Goal: Task Accomplishment & Management: Manage account settings

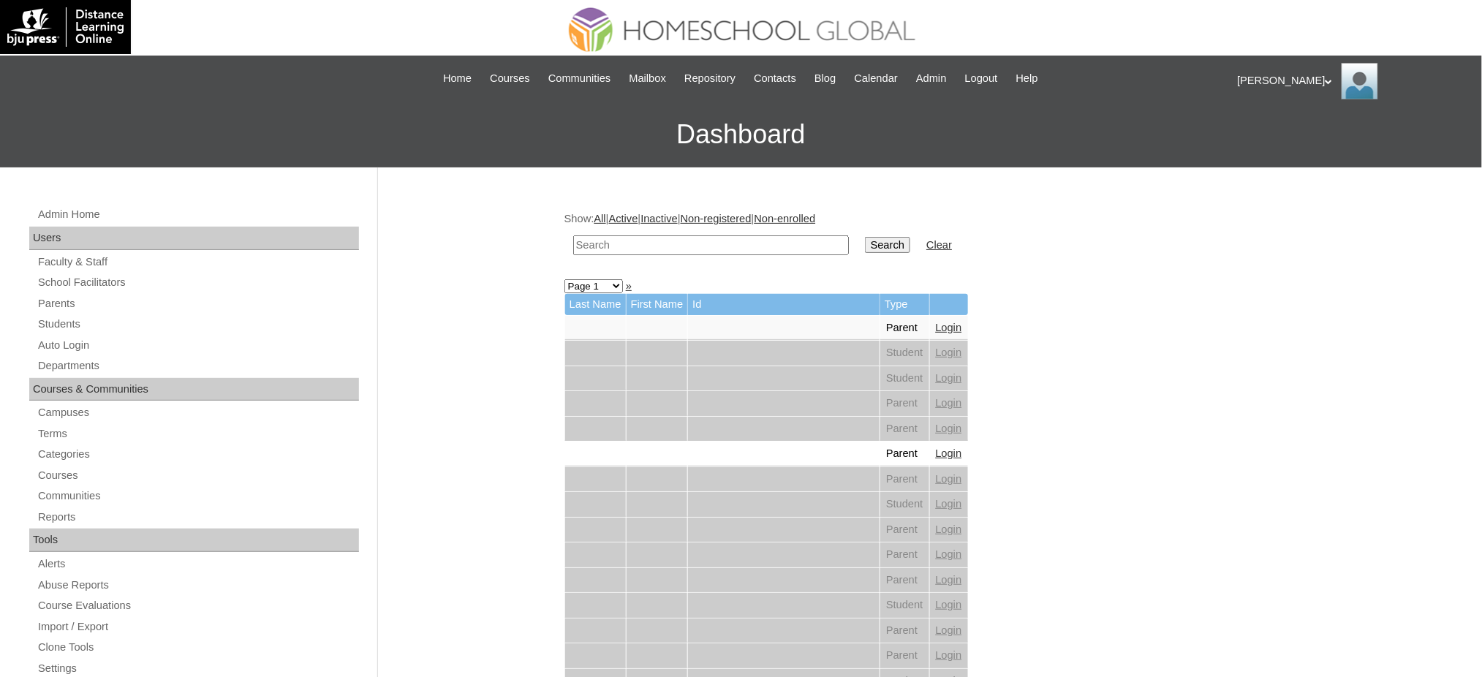
drag, startPoint x: 0, startPoint y: 0, endPoint x: 711, endPoint y: 241, distance: 751.0
click at [711, 241] on input "text" at bounding box center [711, 245] width 276 height 20
paste input "[PERSON_NAME]"
type input "[PERSON_NAME]"
drag, startPoint x: 50, startPoint y: 346, endPoint x: 57, endPoint y: 344, distance: 7.6
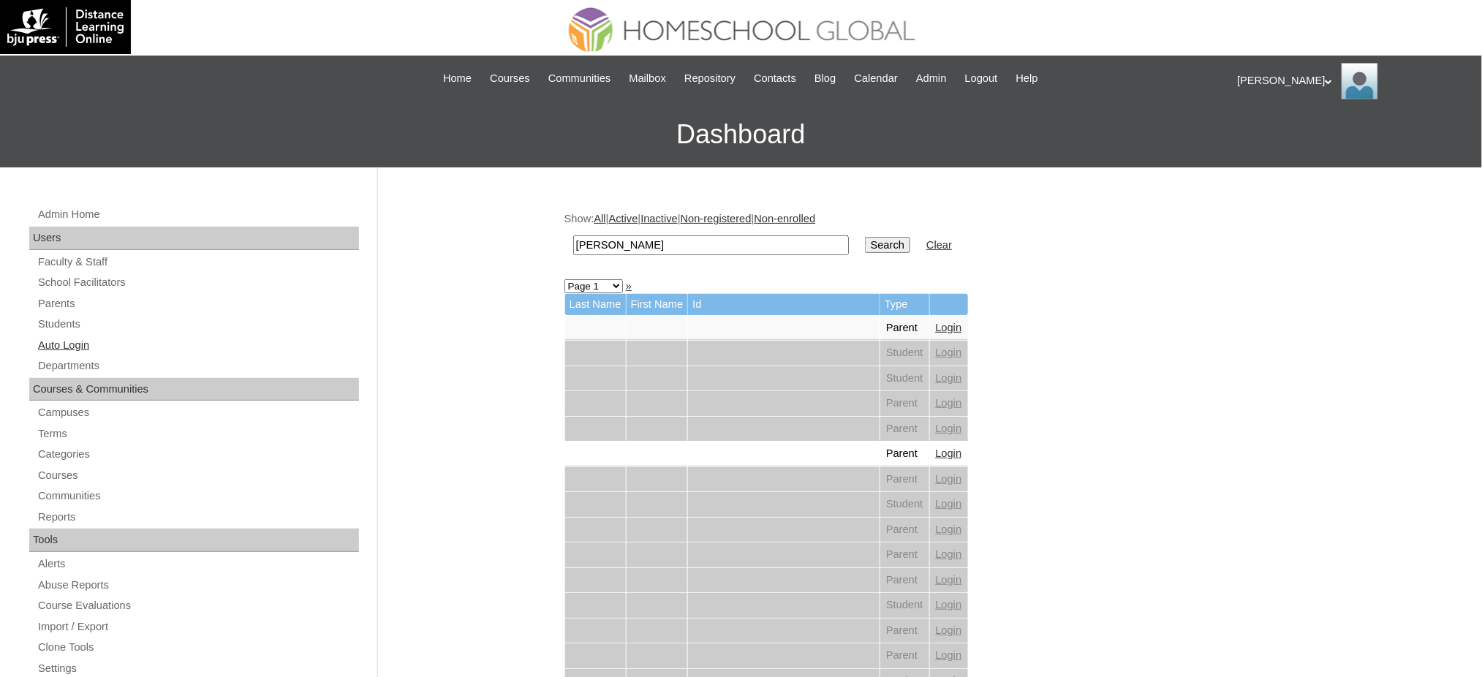
click at [50, 346] on link "Auto Login" at bounding box center [198, 345] width 322 height 18
click at [64, 349] on link "Auto Login" at bounding box center [198, 345] width 322 height 18
drag, startPoint x: 0, startPoint y: 0, endPoint x: 693, endPoint y: 244, distance: 734.7
click at [617, 244] on input "text" at bounding box center [711, 245] width 276 height 20
paste input "[PERSON_NAME]"
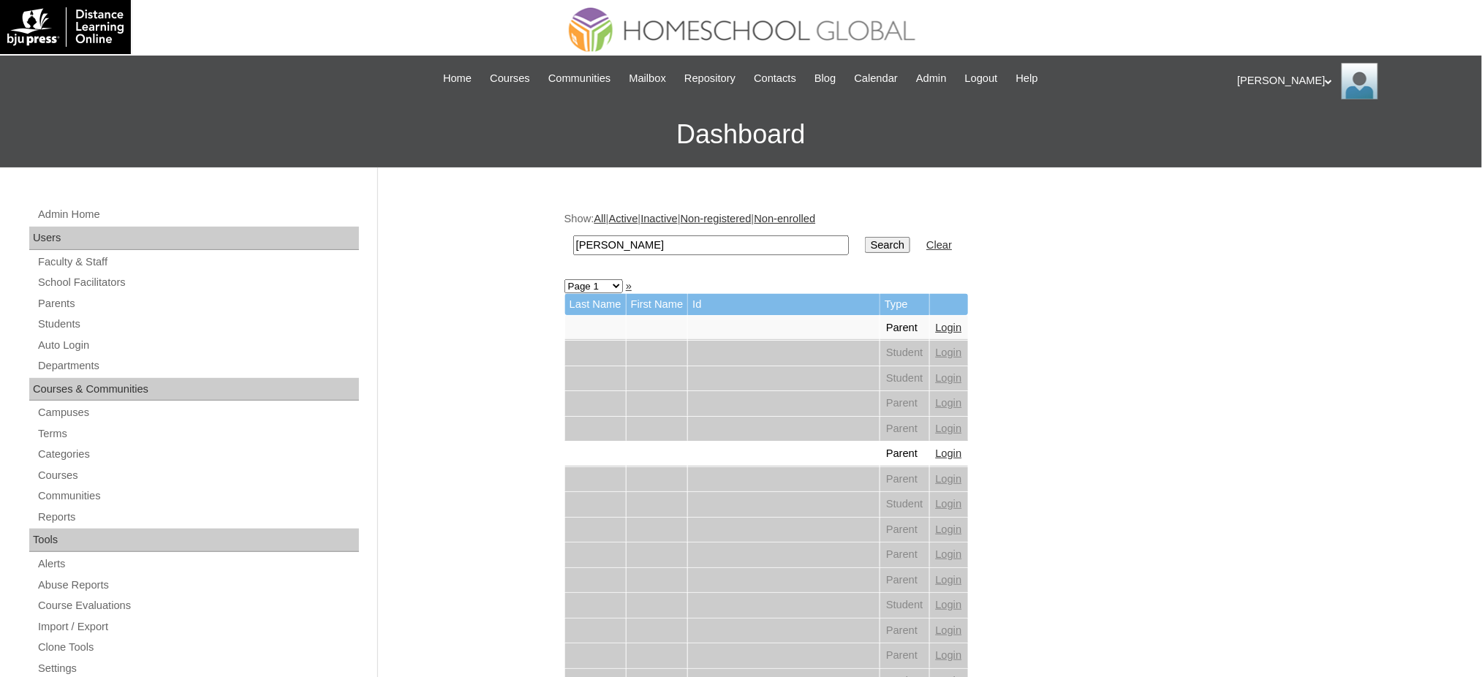
type input "[PERSON_NAME]"
click at [865, 241] on input "Search" at bounding box center [887, 245] width 45 height 16
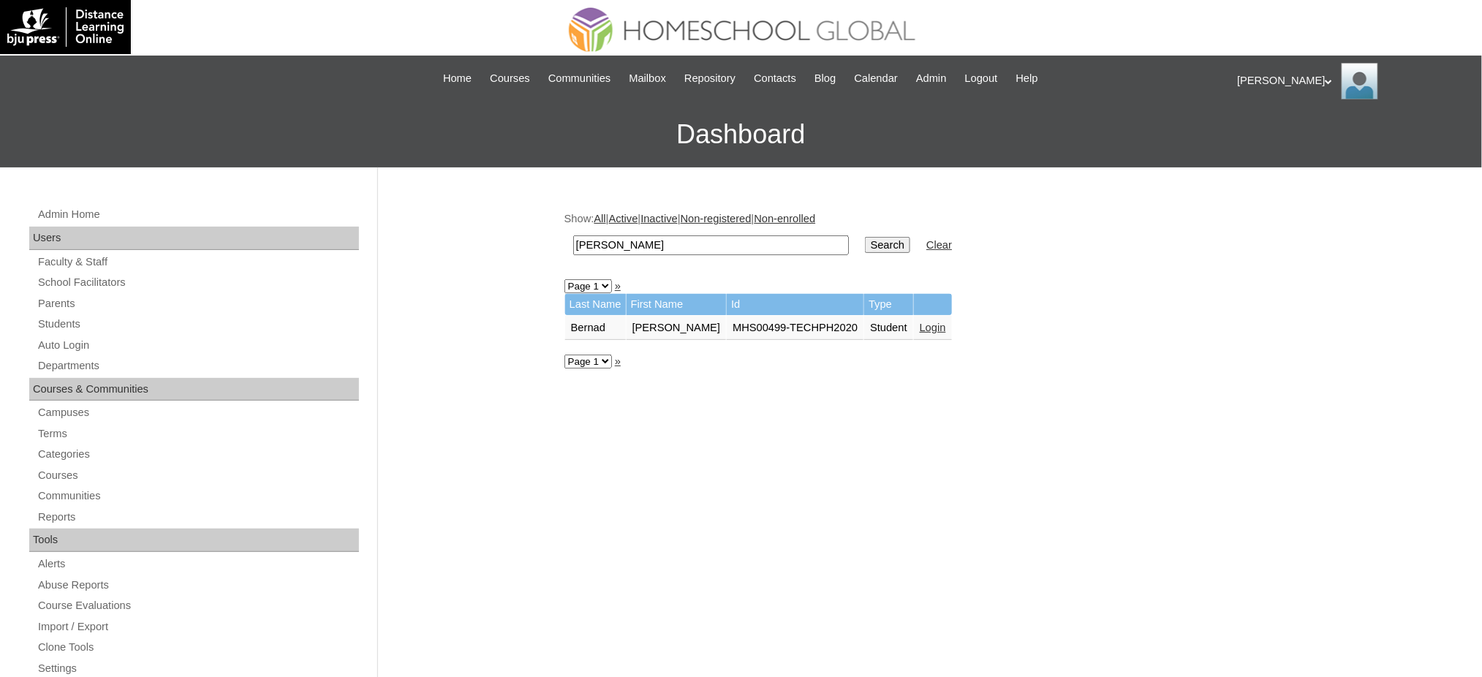
click at [924, 322] on link "Login" at bounding box center [932, 328] width 26 height 12
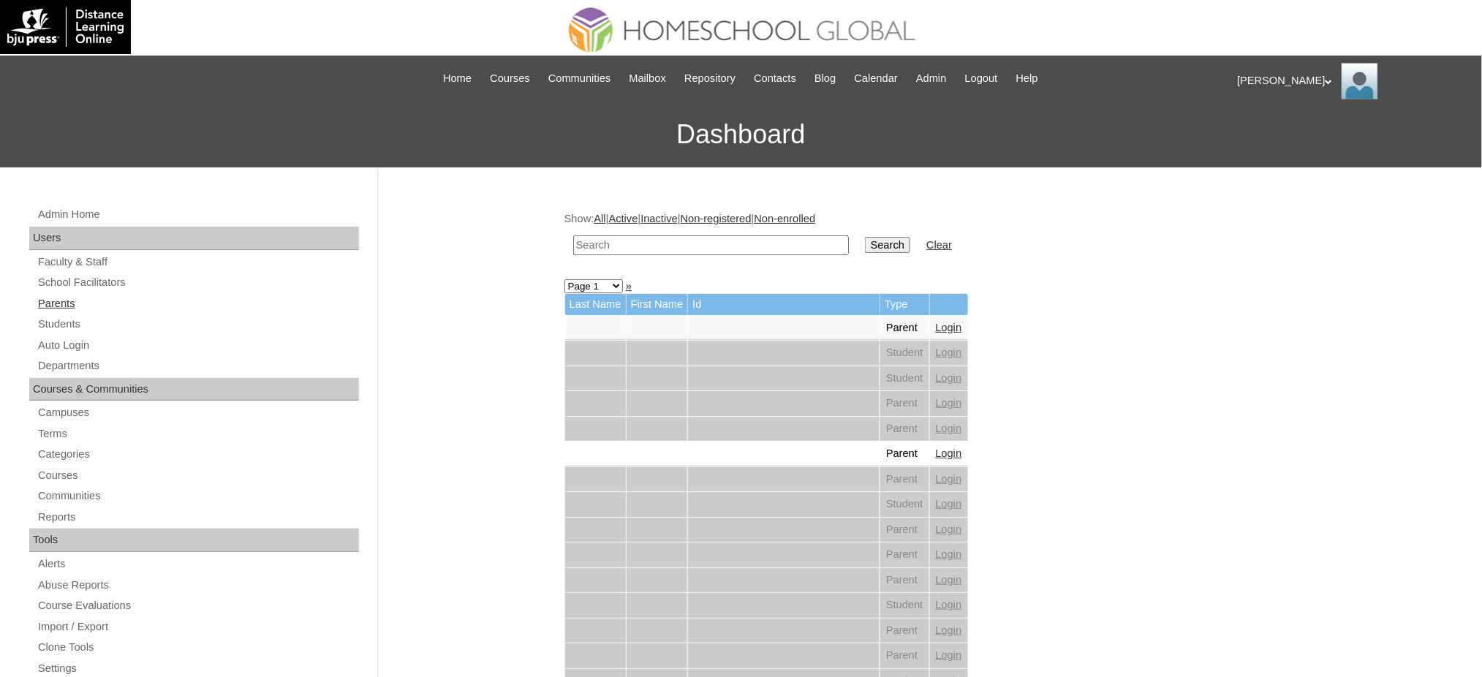
click at [64, 300] on link "Parents" at bounding box center [198, 304] width 322 height 18
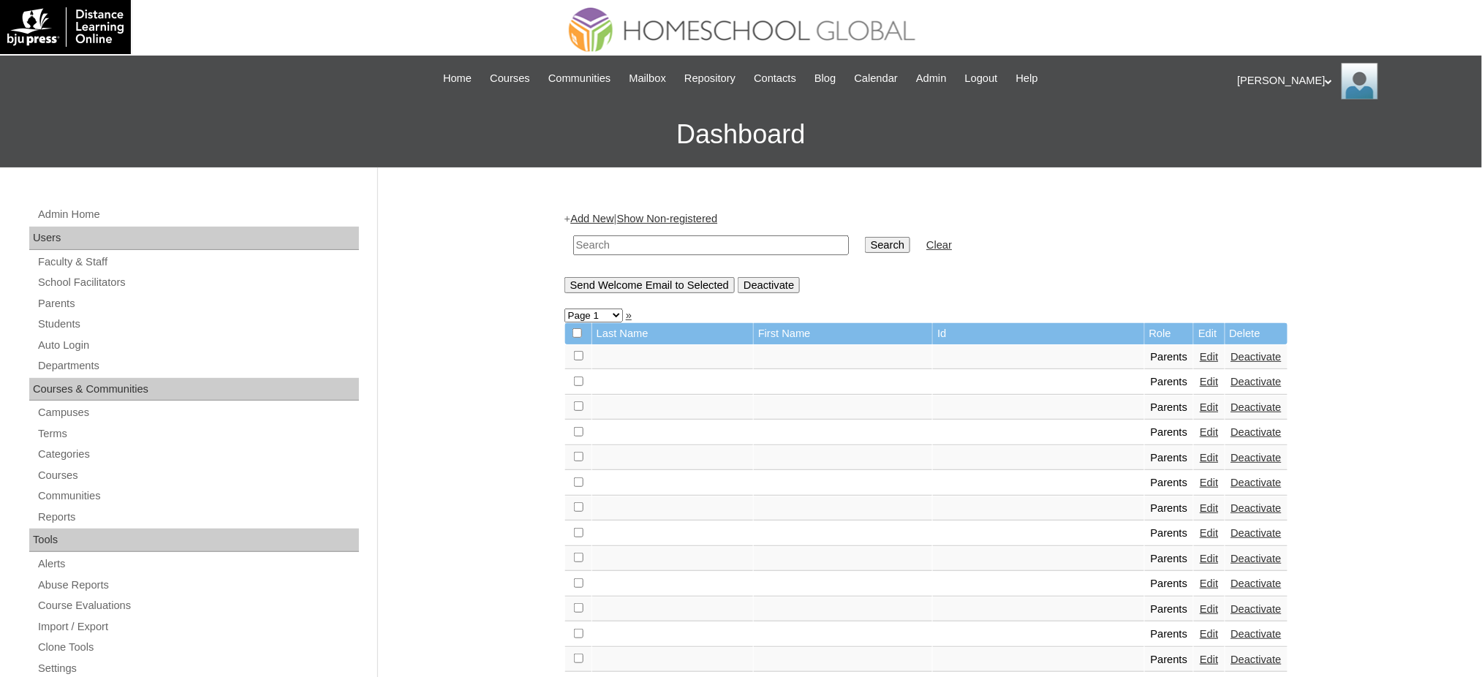
click at [639, 251] on input "text" at bounding box center [711, 245] width 276 height 20
paste input "moleche@yahoo.com"
type input "moleche@yahoo.com"
click at [865, 241] on input "Search" at bounding box center [887, 245] width 45 height 16
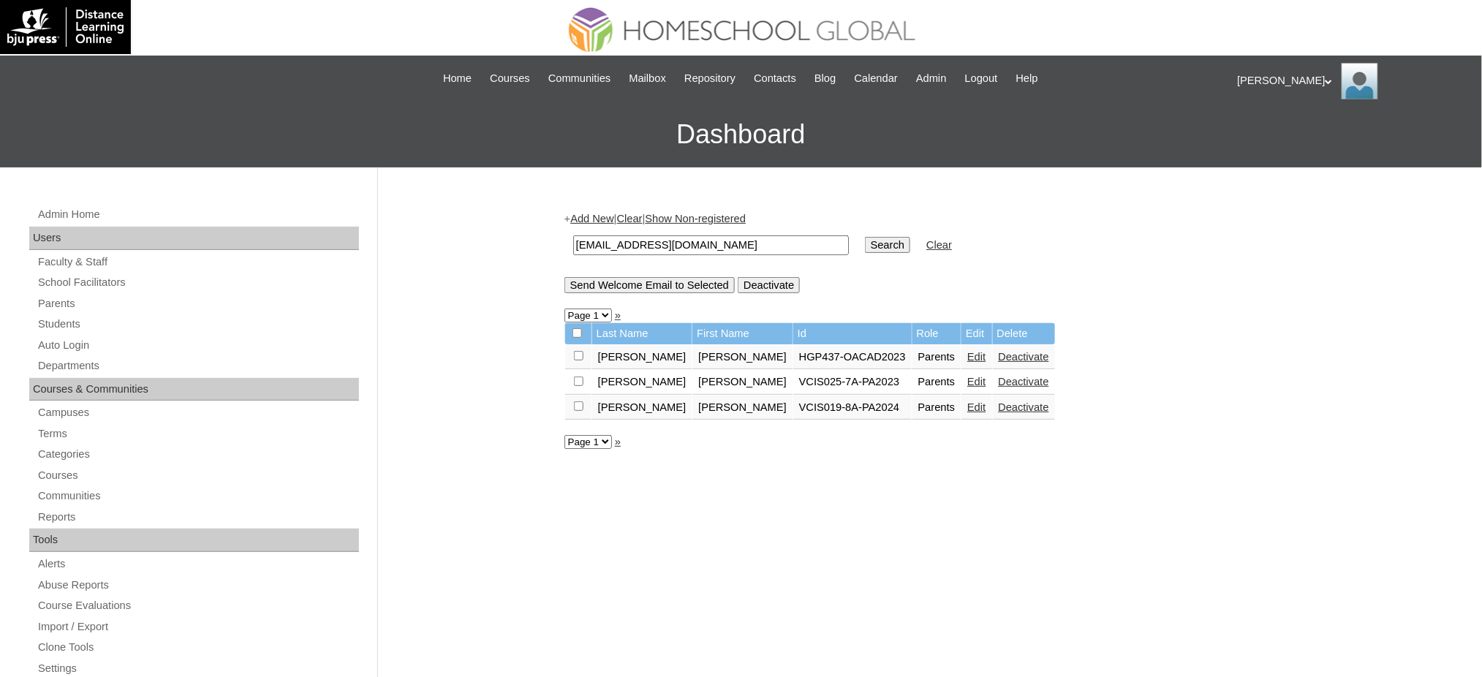
click at [967, 401] on link "Edit" at bounding box center [976, 407] width 18 height 12
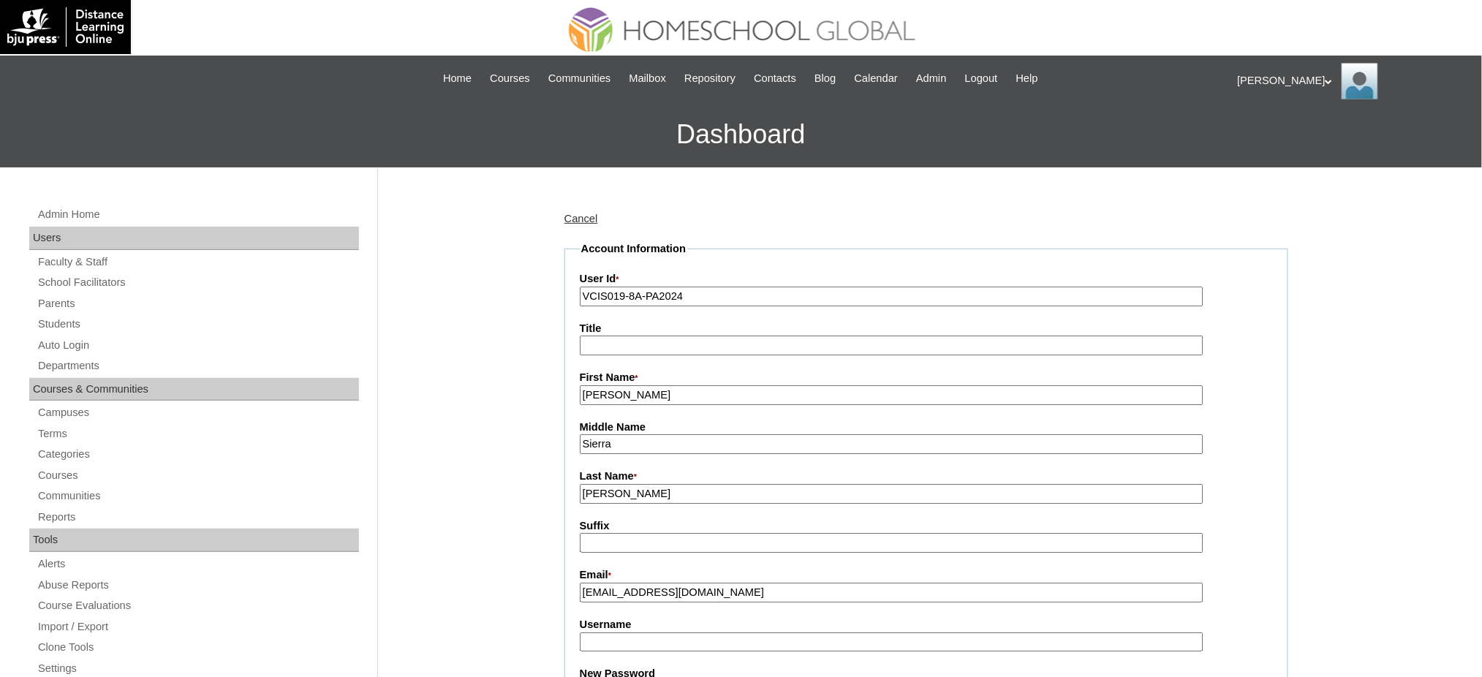
type input "arianee@homeschool.global"
click at [604, 300] on input "VCIS019-8A-PA2024" at bounding box center [891, 297] width 623 height 20
paste input "MHP0137-TECHPH2025"
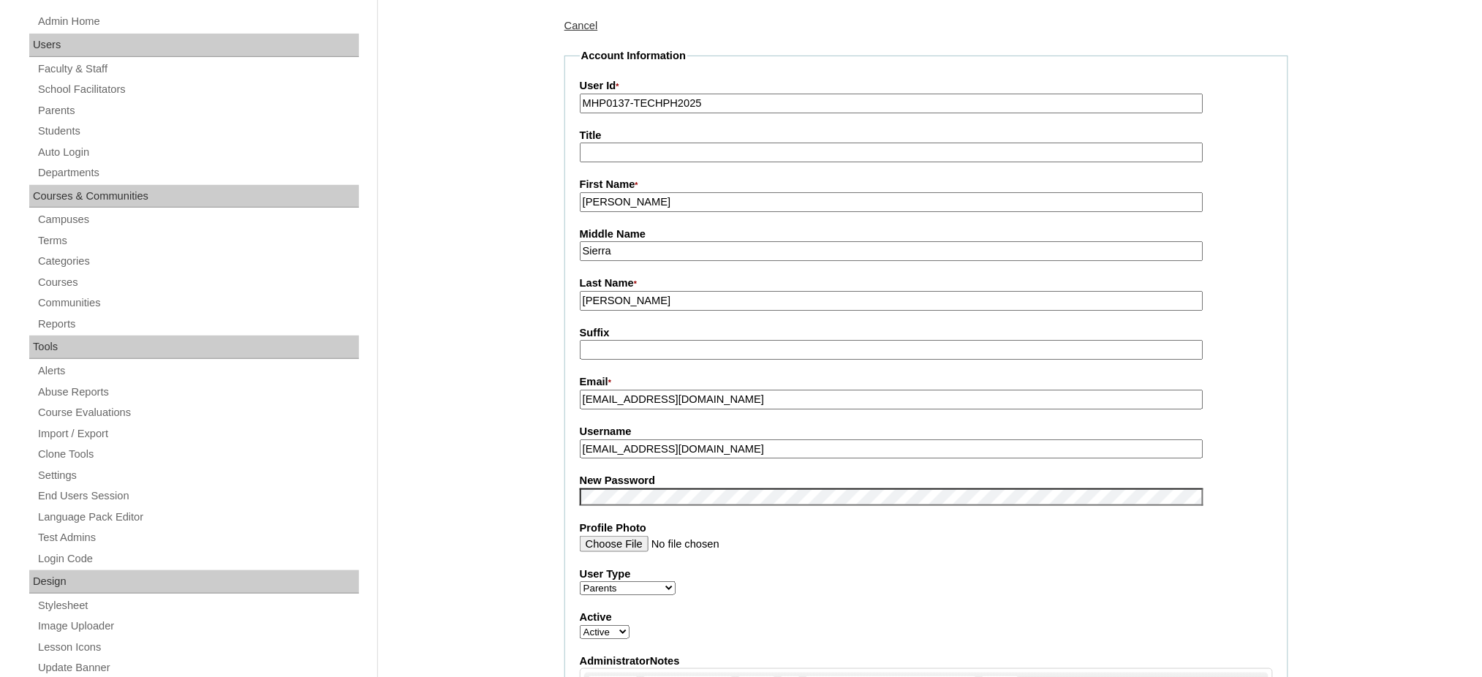
scroll to position [194, 0]
type input "MHP0137-TECHPH2025"
click at [613, 294] on input "[PERSON_NAME]" at bounding box center [891, 299] width 623 height 20
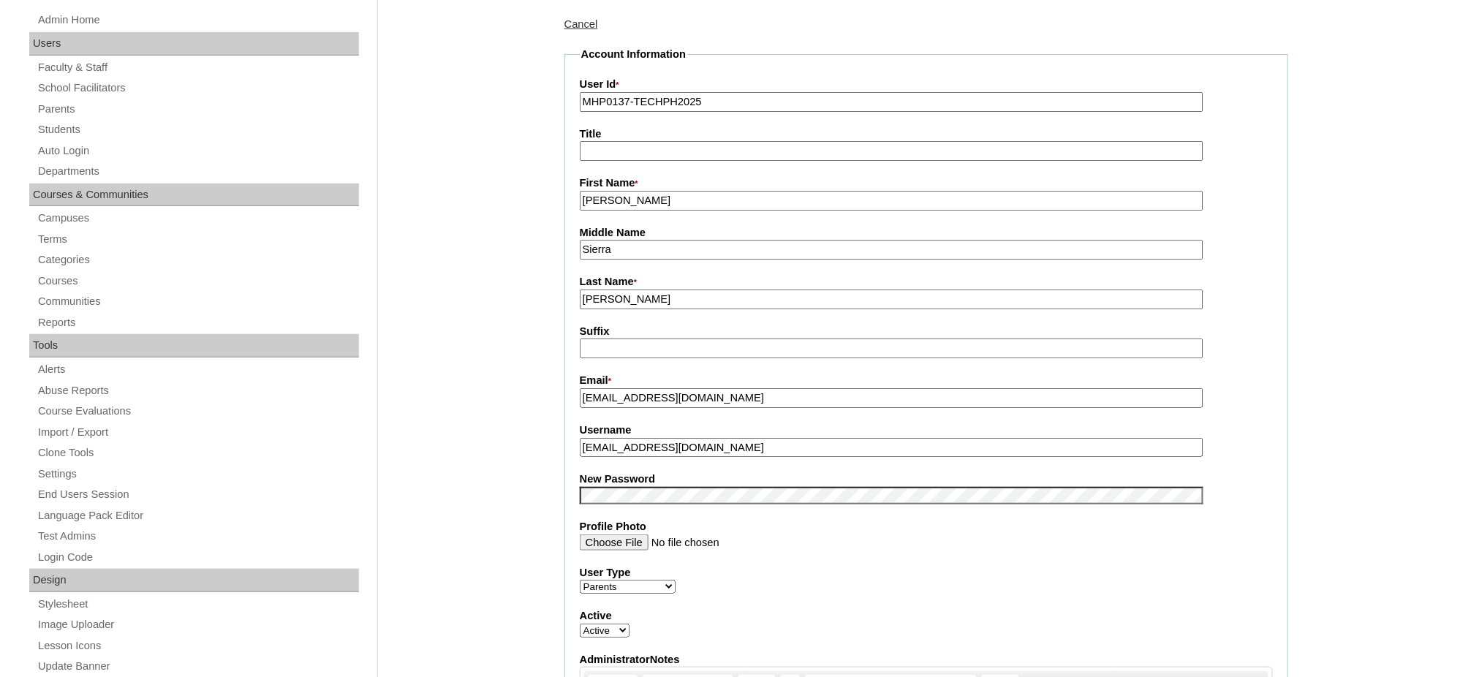
click at [610, 246] on input "Sierra" at bounding box center [891, 250] width 623 height 20
paste input "[PERSON_NAME]"
type input "[PERSON_NAME]"
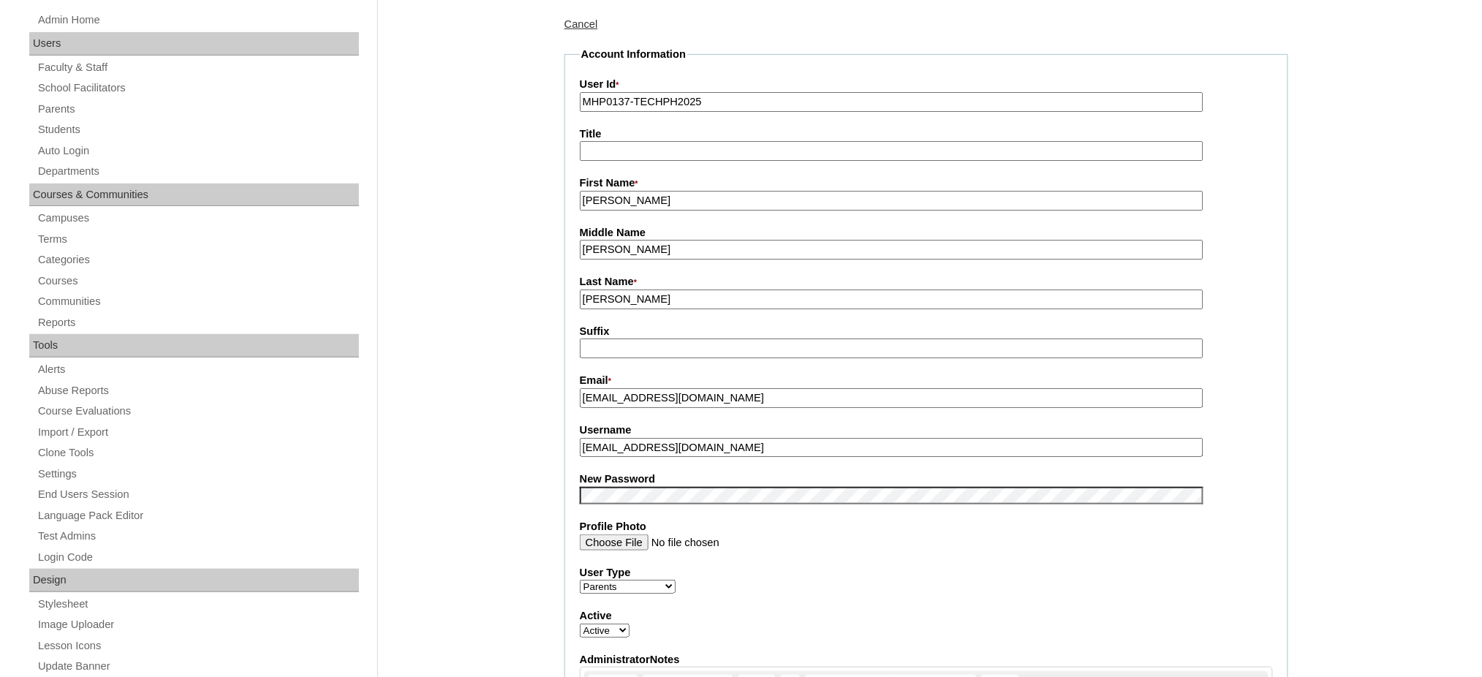
click at [645, 292] on input "[PERSON_NAME]" at bounding box center [891, 299] width 623 height 20
click at [645, 292] on input "Tandan" at bounding box center [891, 299] width 623 height 20
paste input "LOBARBIO"
type input "LOBARBIO"
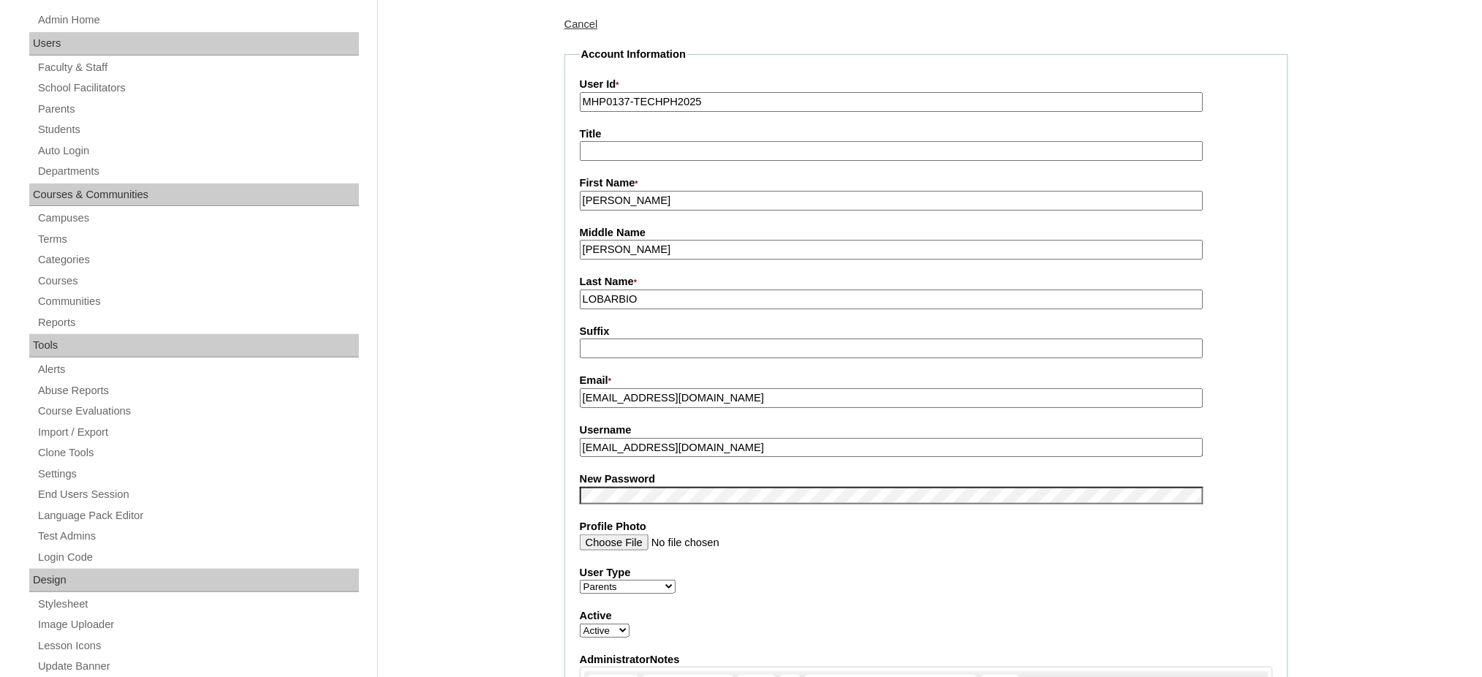
click at [639, 392] on input "moleche@yahoo.com" at bounding box center [891, 398] width 623 height 20
click at [672, 442] on input "arianee@homeschool.global" at bounding box center [891, 448] width 623 height 20
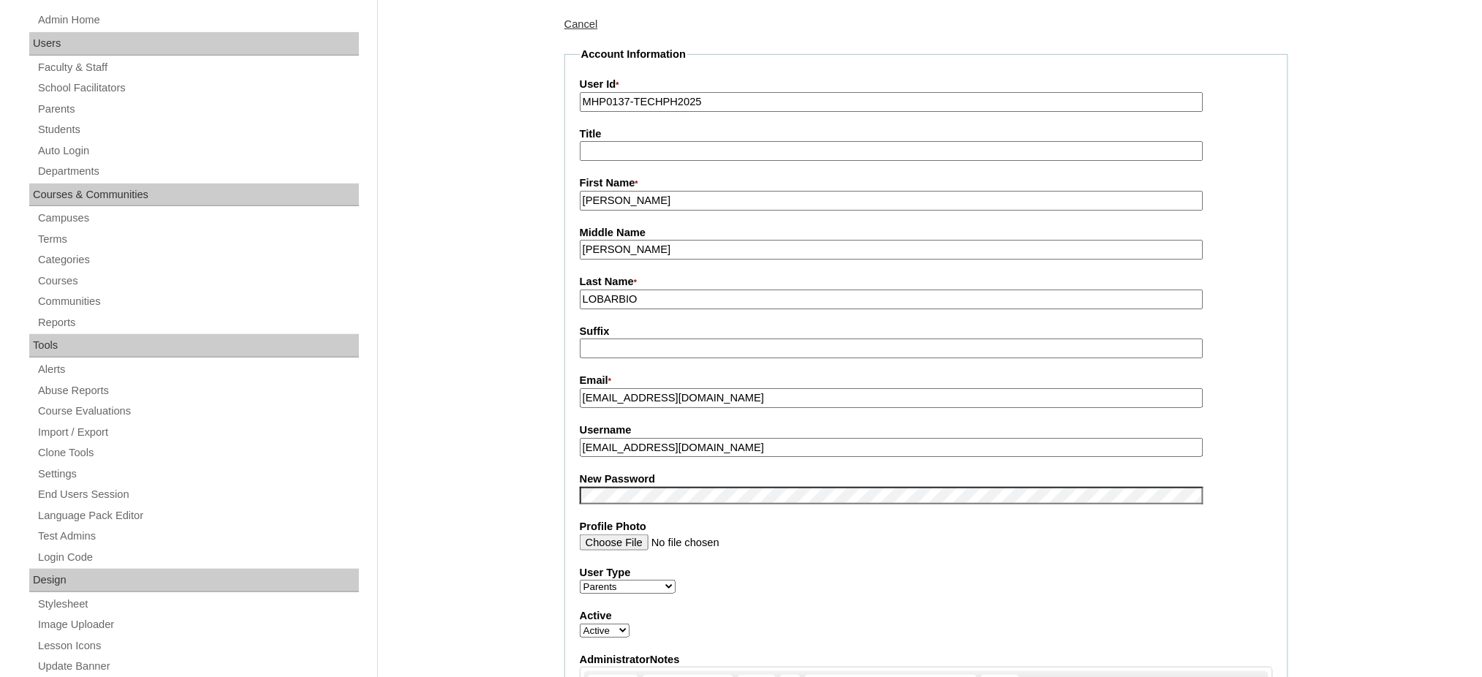
click at [672, 442] on input "arianee@homeschool.global" at bounding box center [891, 448] width 623 height 20
paste input "lobarbioT2025"
type input "lobarbioT2025"
click at [694, 204] on input "Rochelle Sierra" at bounding box center [891, 201] width 623 height 20
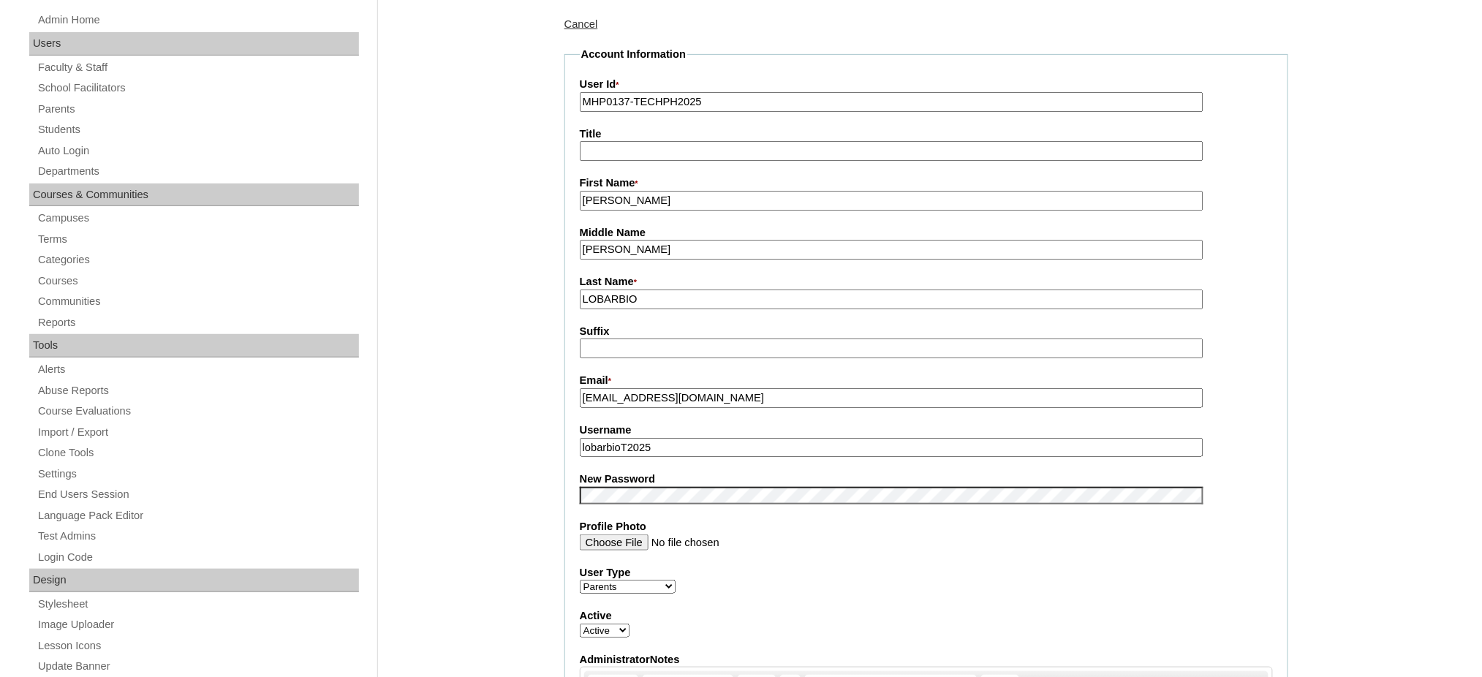
click at [694, 204] on input "Rochelle Sierra" at bounding box center [891, 201] width 623 height 20
click at [693, 204] on input "Rochelle Sierra" at bounding box center [891, 201] width 623 height 20
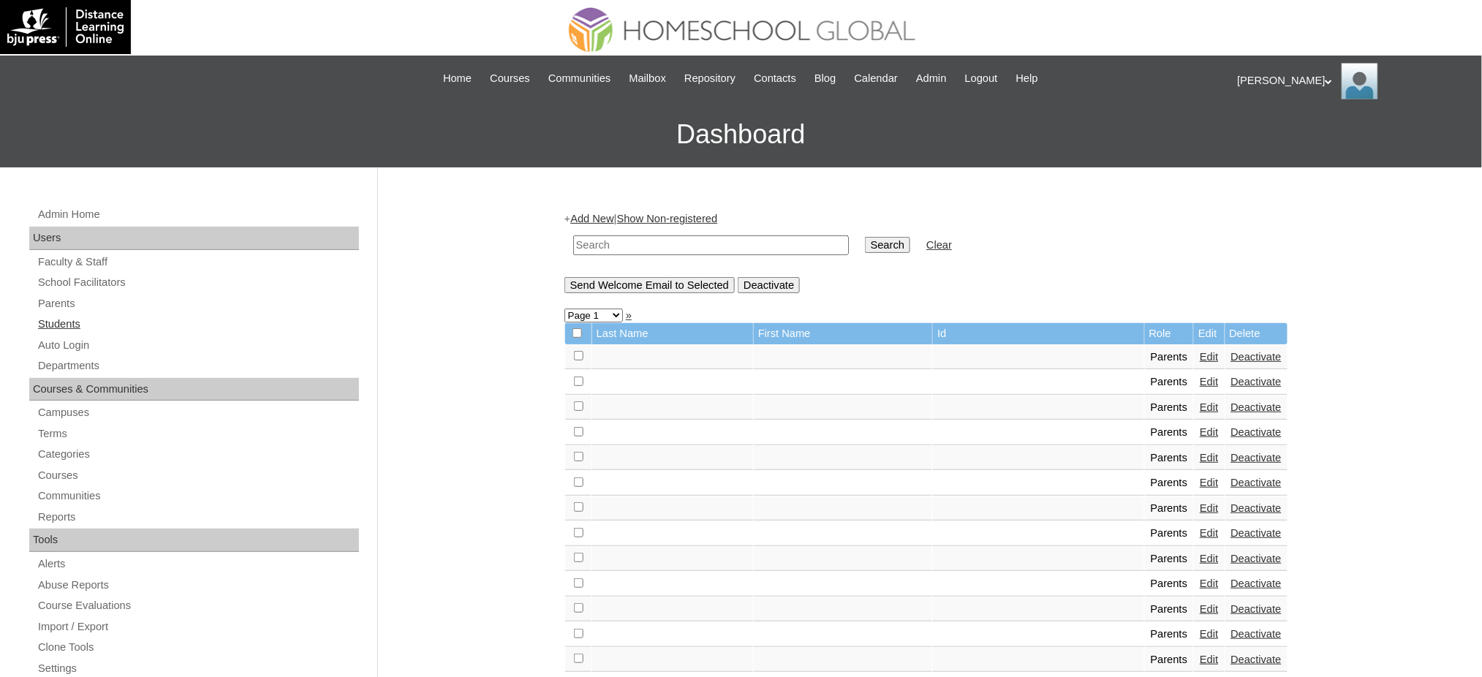
click at [68, 315] on link "Students" at bounding box center [198, 324] width 322 height 18
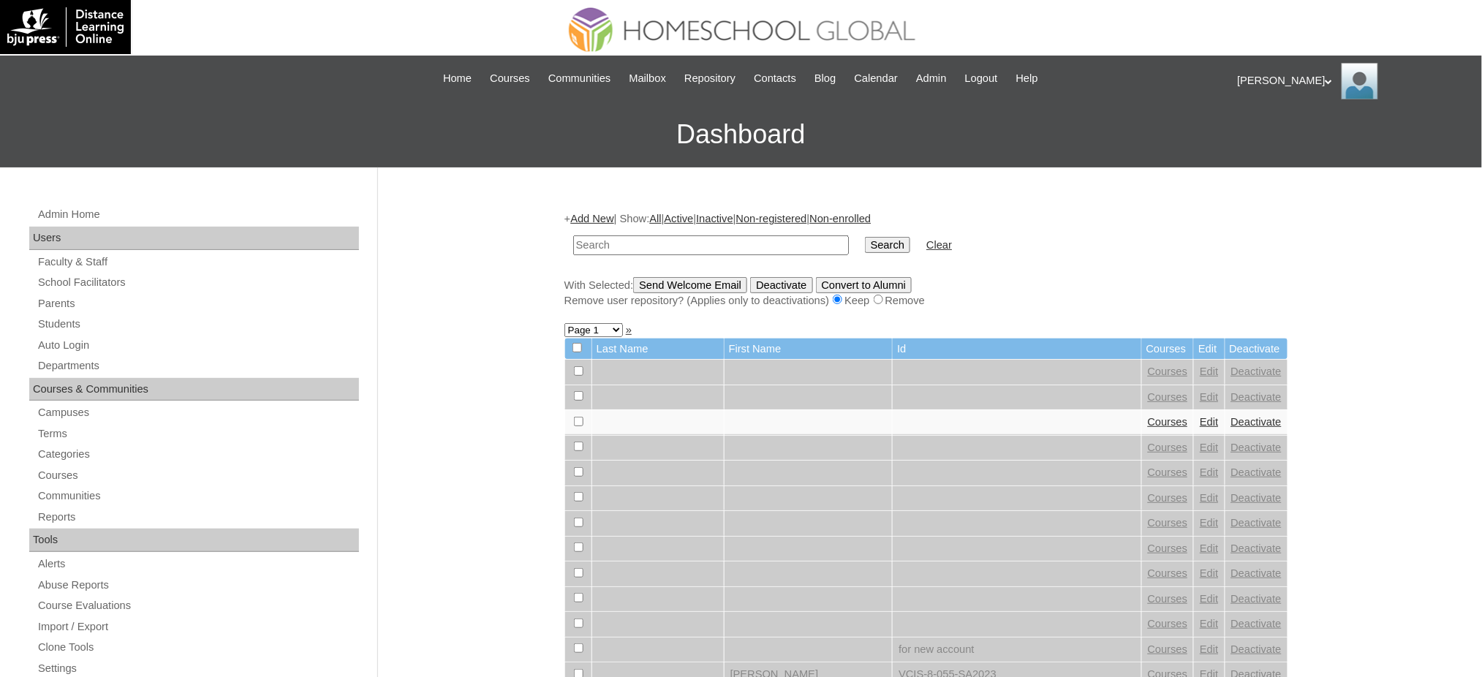
paste input "LOBARBIO"
type input "LOBARBIO"
click at [865, 244] on input "Search" at bounding box center [887, 245] width 45 height 16
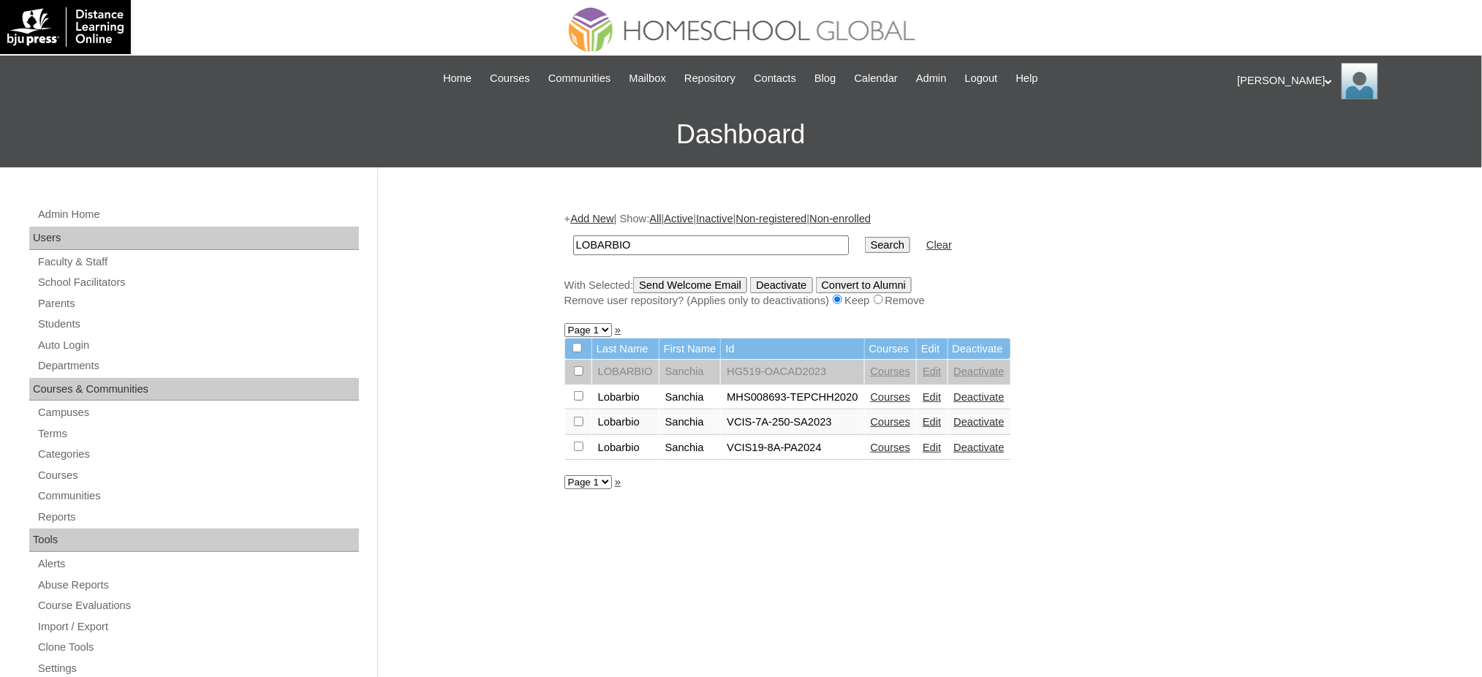
click at [977, 391] on link "Deactivate" at bounding box center [979, 397] width 50 height 12
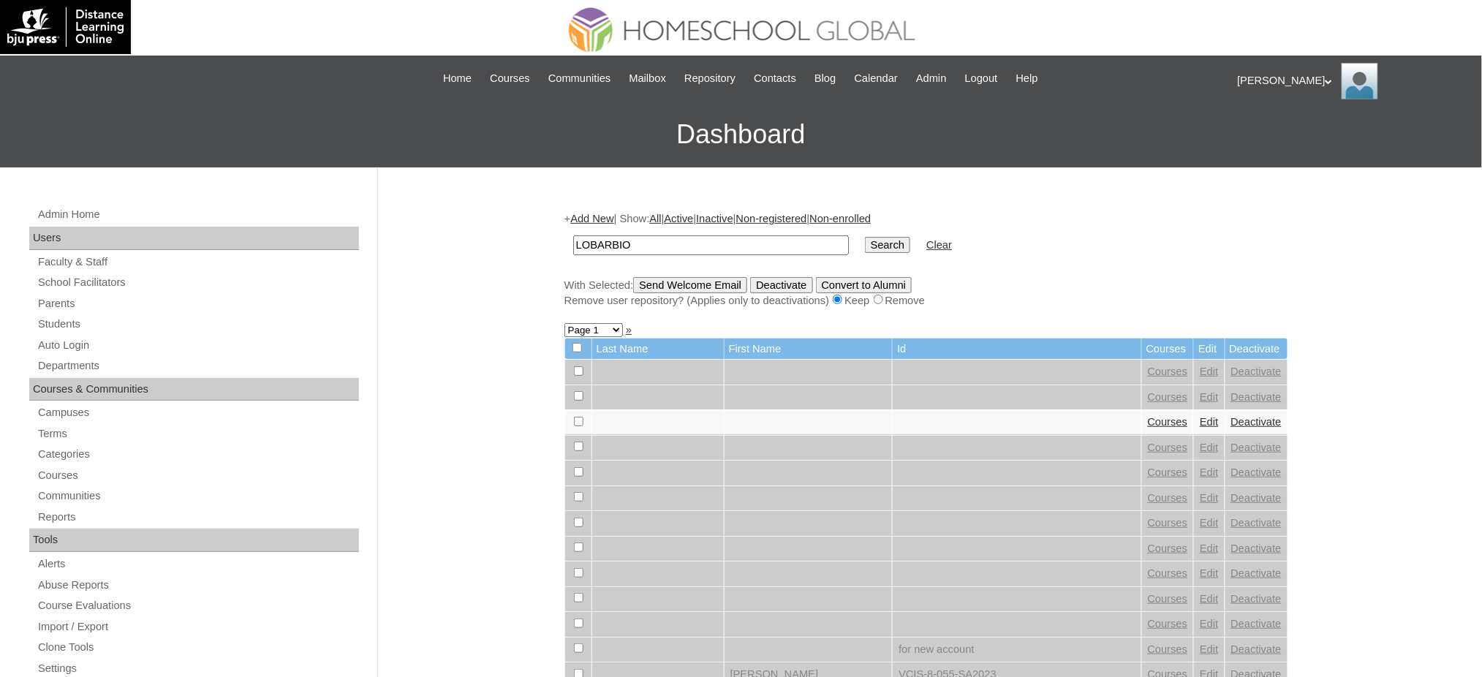
type input "LOBARBIO"
click at [865, 238] on input "Search" at bounding box center [887, 245] width 45 height 16
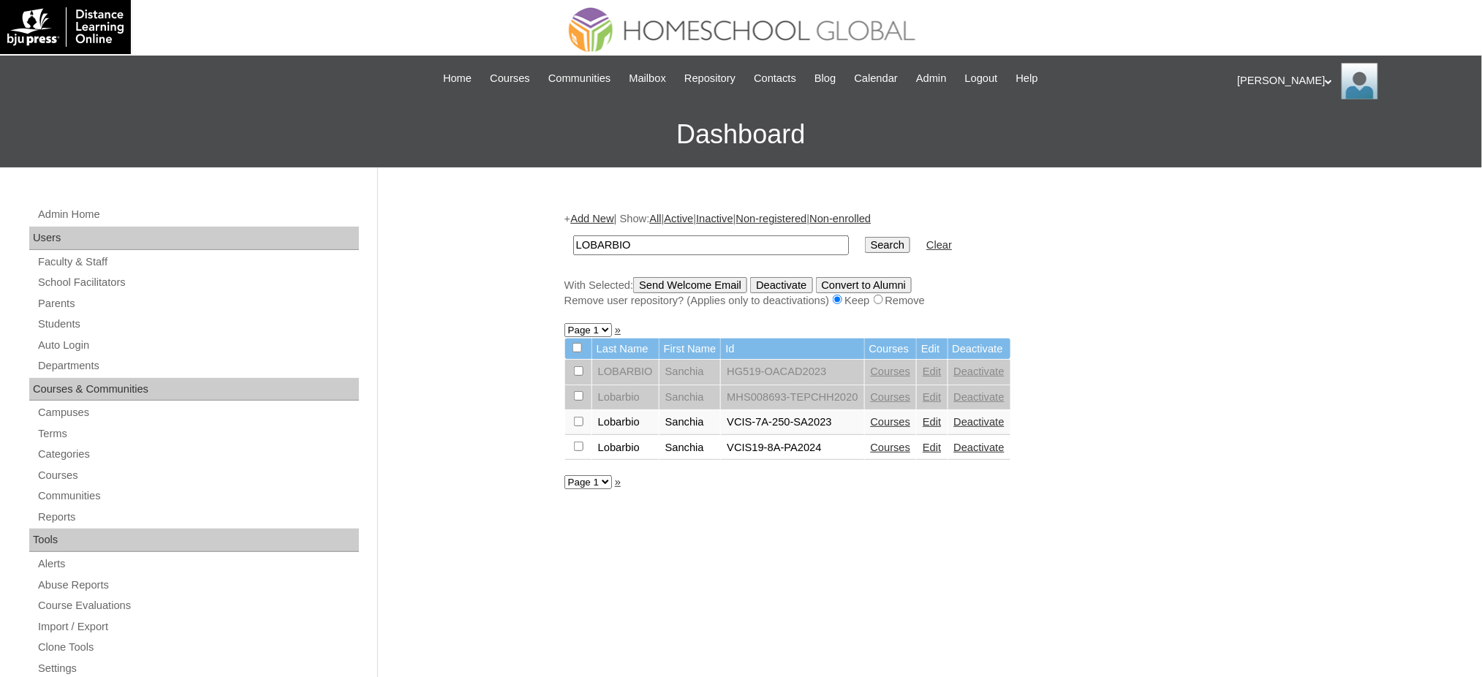
click at [924, 441] on link "Edit" at bounding box center [931, 447] width 18 height 12
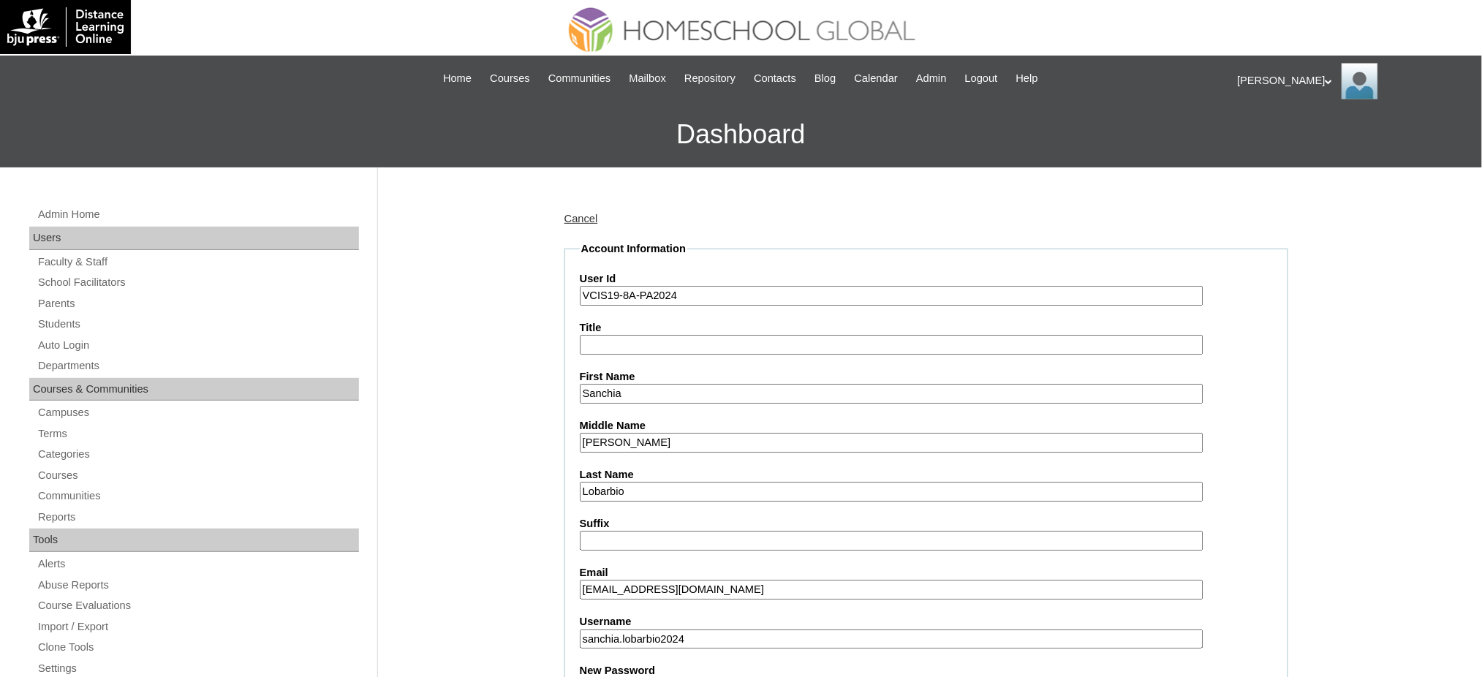
click at [618, 298] on input "VCIS19-8A-PA2024" at bounding box center [891, 296] width 623 height 20
paste input "MHS00178-TECHPH2025"
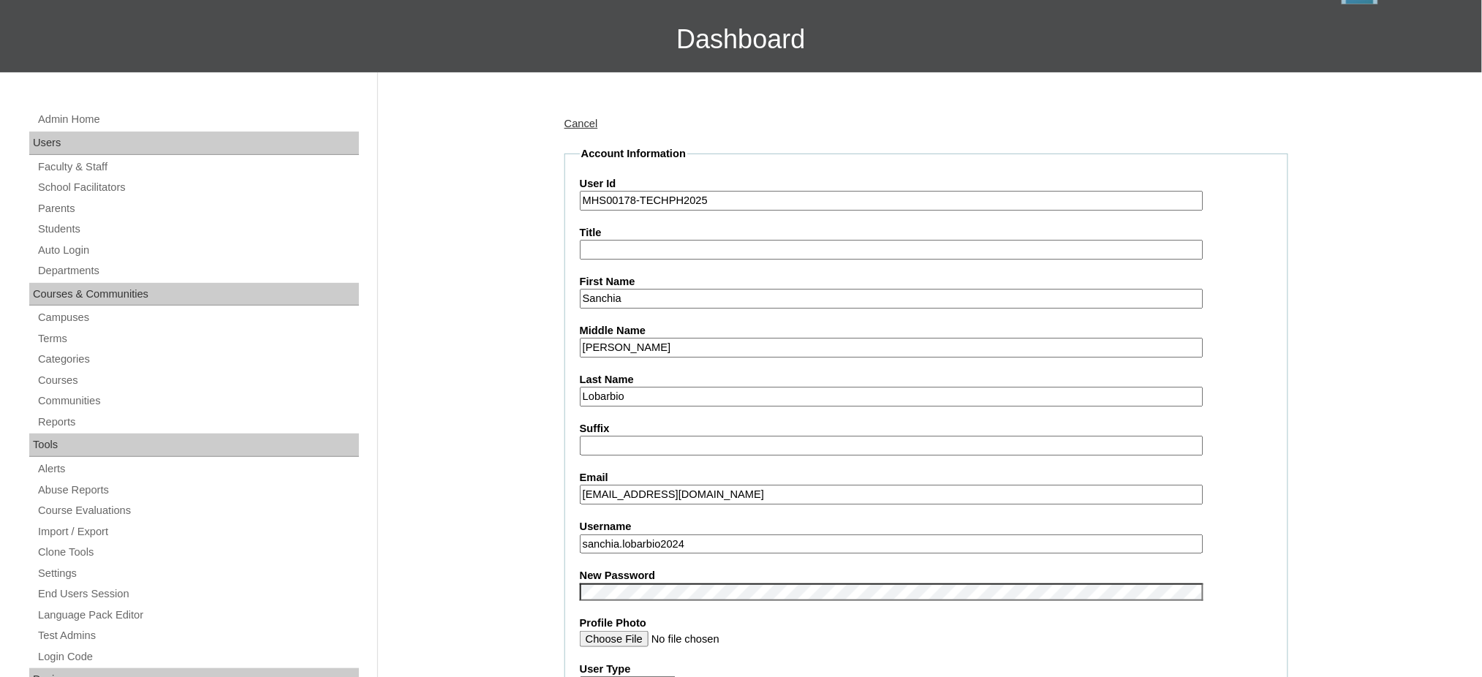
scroll to position [97, 0]
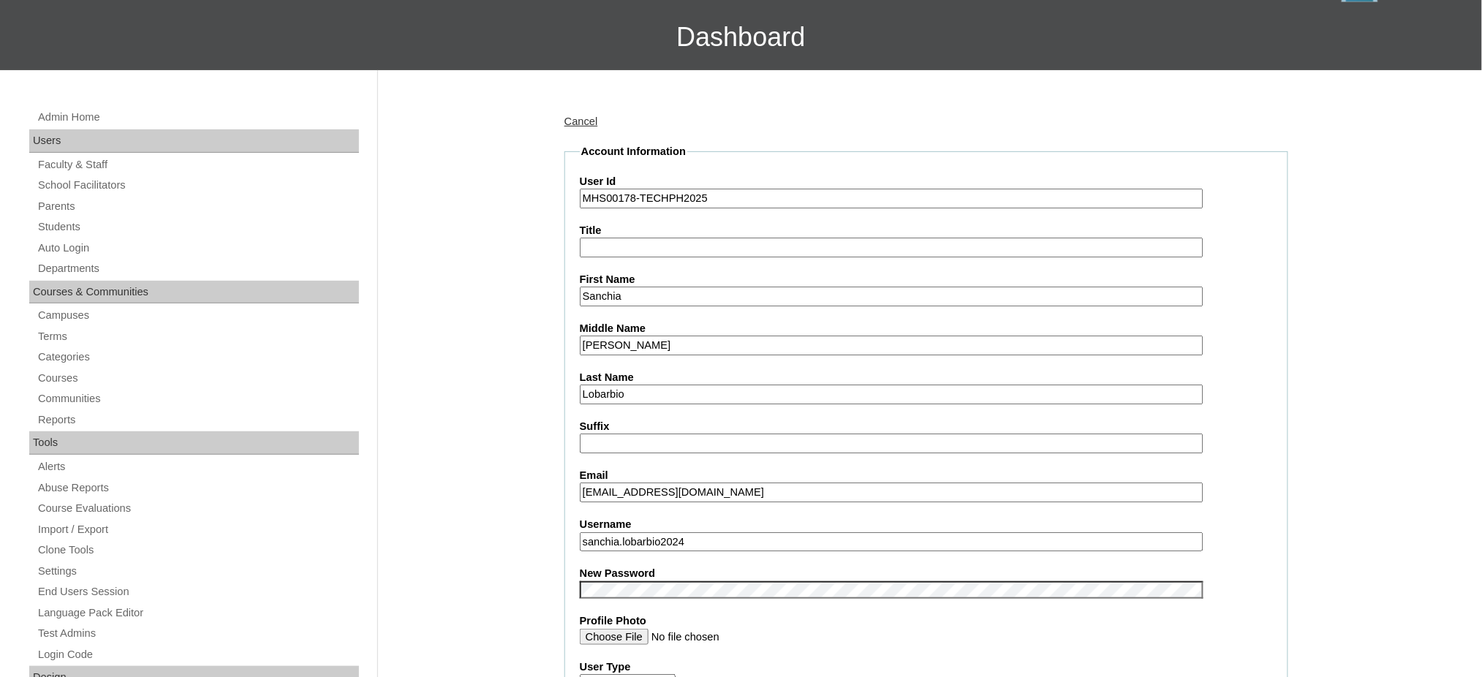
type input "MHS00178-TECHPH2025"
click at [650, 294] on input "Sanchia" at bounding box center [891, 297] width 623 height 20
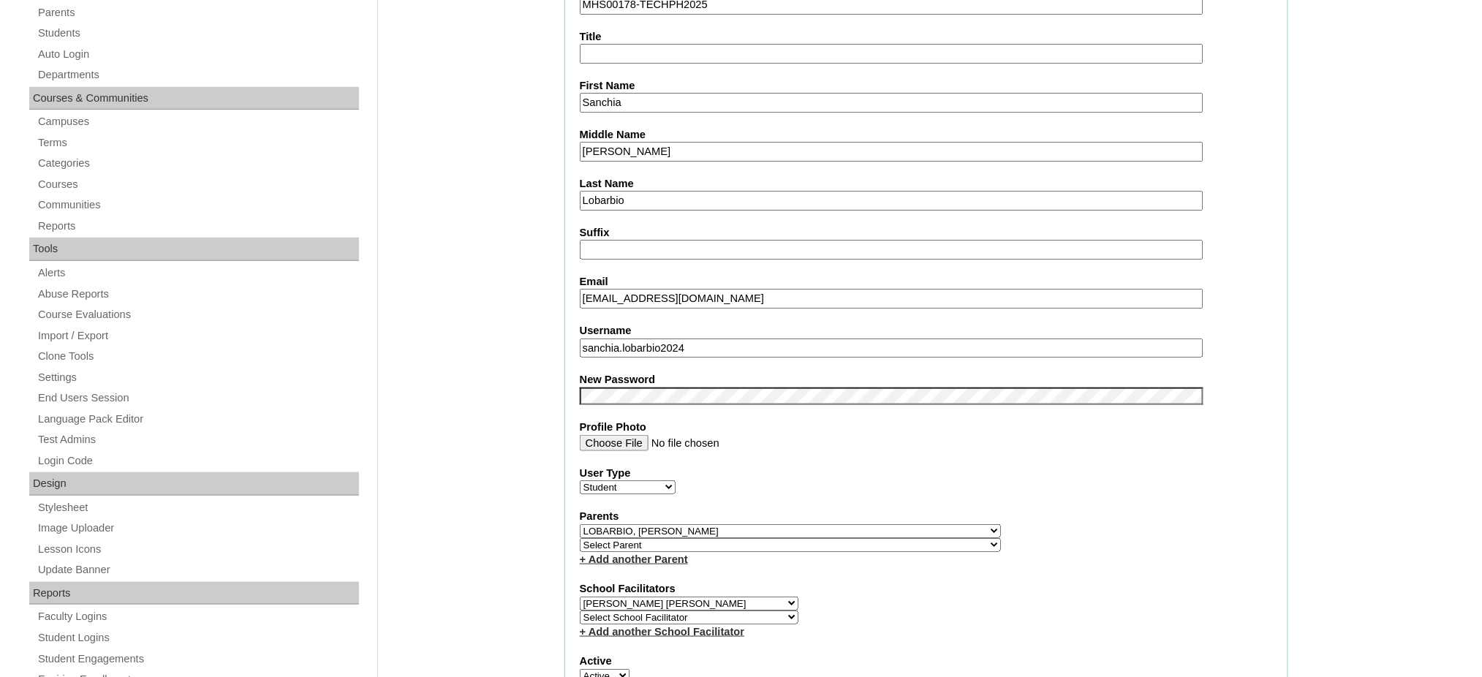
scroll to position [292, 0]
click at [672, 293] on input "slobarbio.student@vcis.edu.ph" at bounding box center [891, 297] width 623 height 20
click at [673, 293] on input "slobarbio.student@vcis.edu.ph" at bounding box center [891, 297] width 623 height 20
paste input "moleche@yahoo.com"
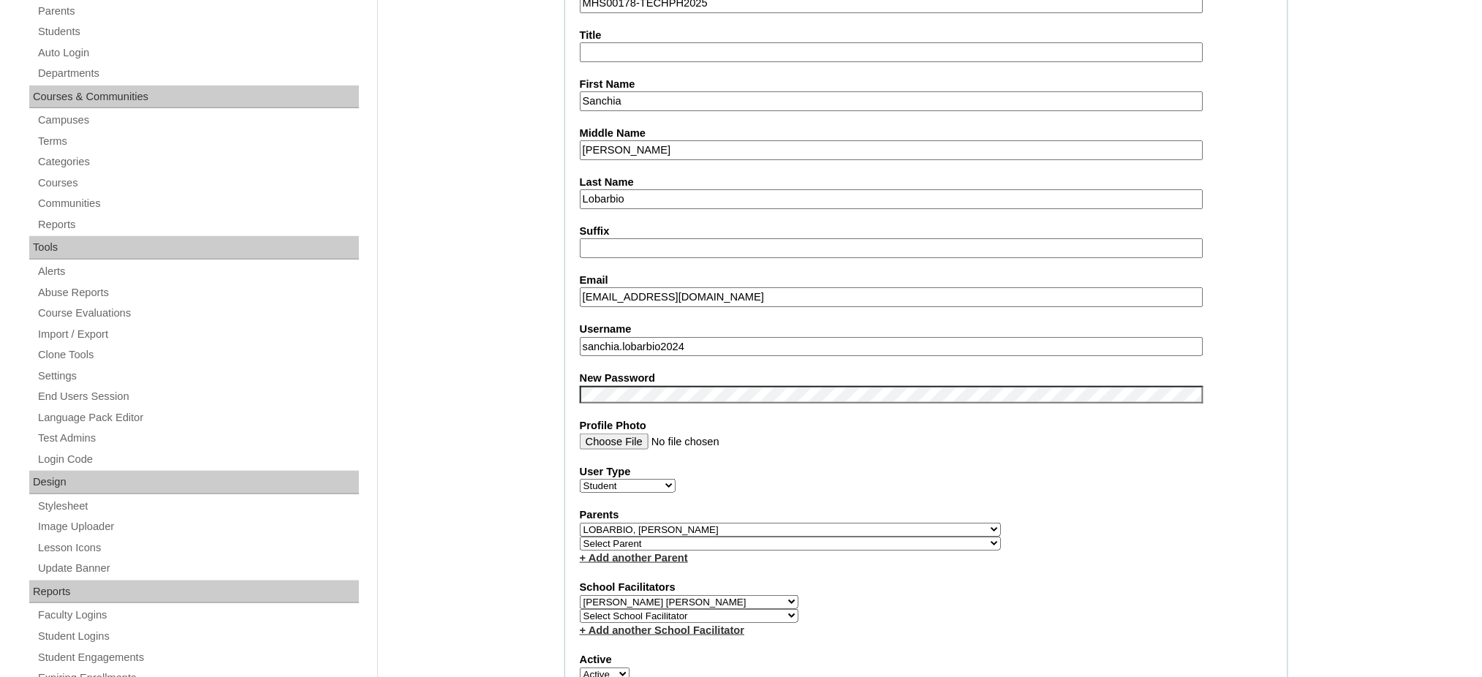
type input "moleche@yahoo.com"
click at [716, 341] on input "sanchia.lobarbio2024" at bounding box center [891, 347] width 623 height 20
paste input "lobarbio"
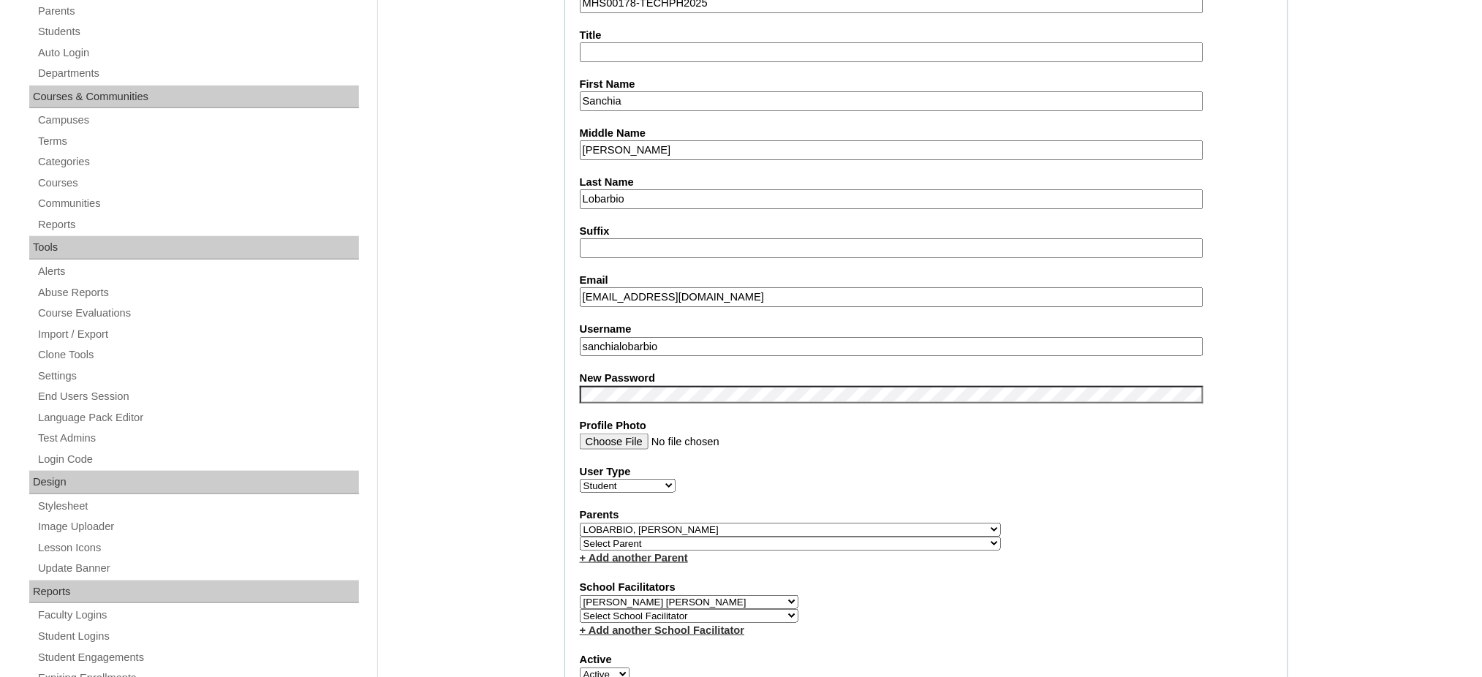
type input "sanchialobarbio"
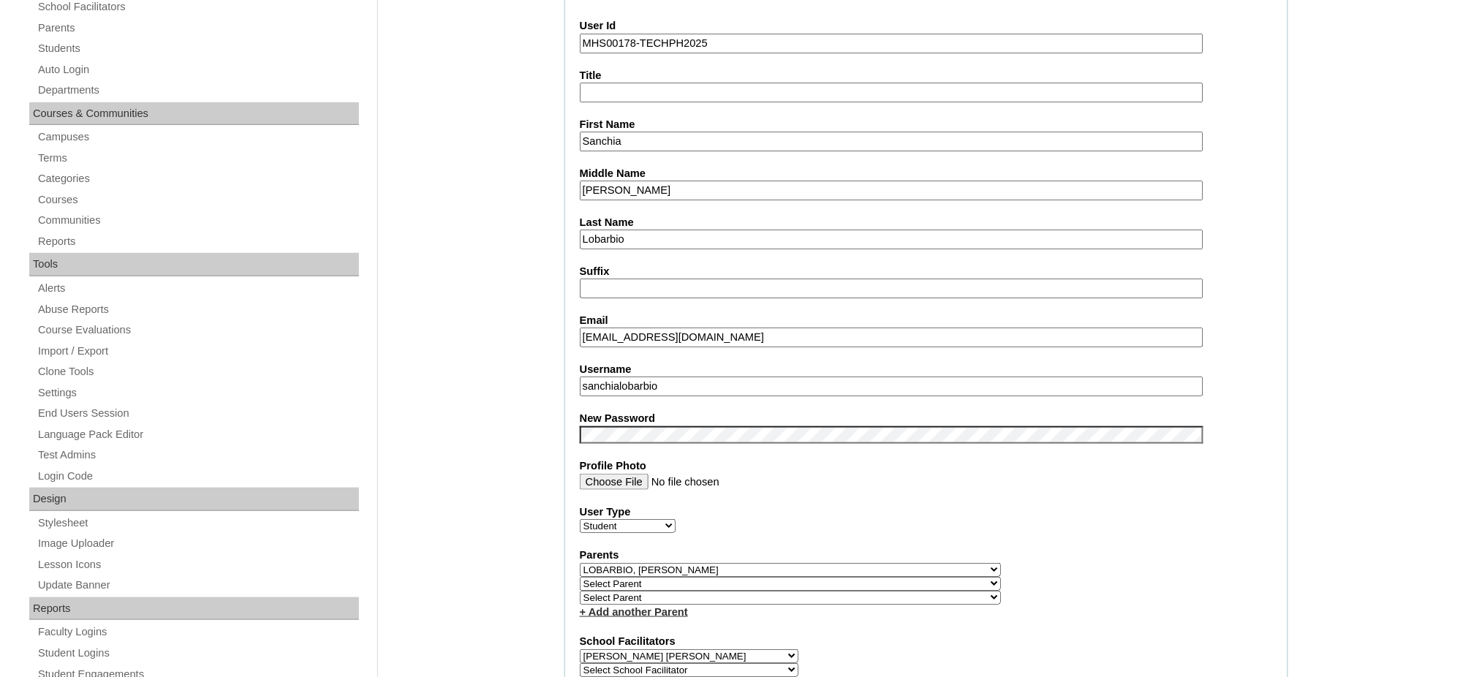
scroll to position [292, 0]
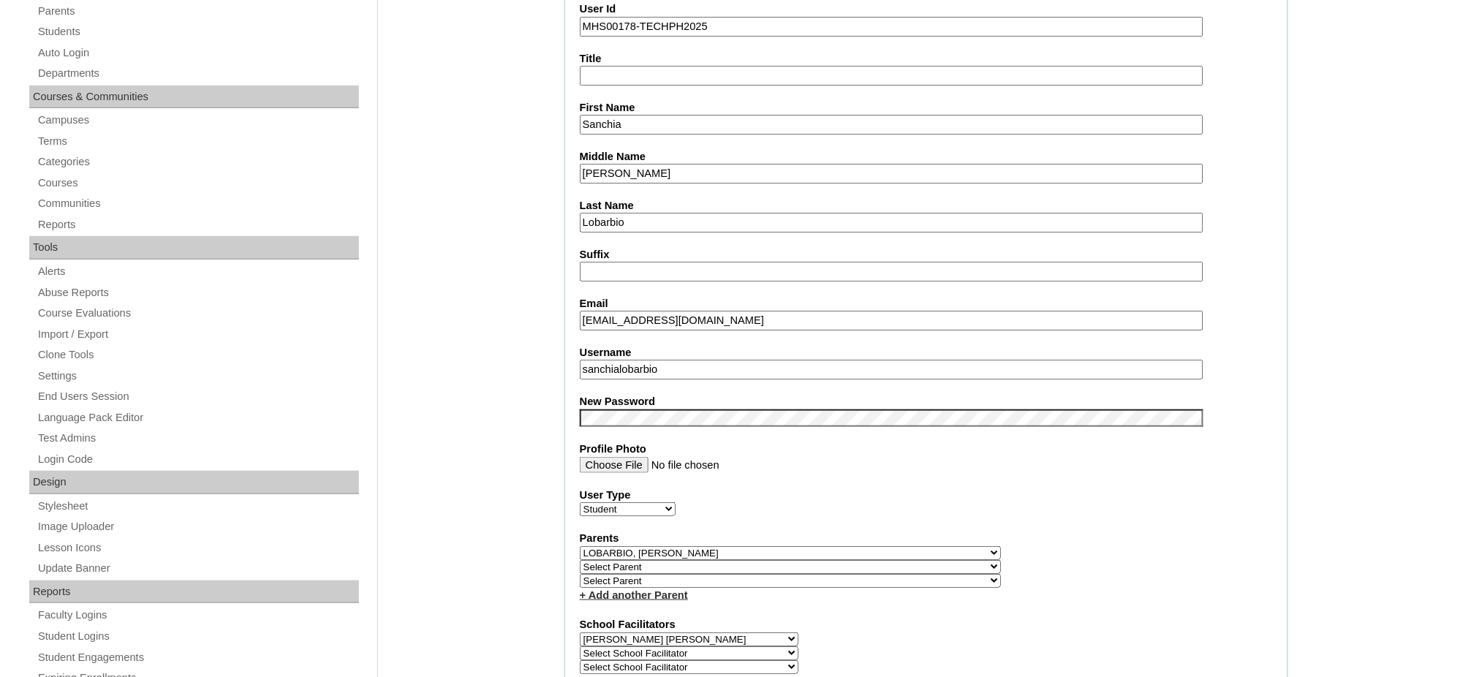
click at [689, 360] on input "sanchialobarbio" at bounding box center [891, 370] width 623 height 20
type input "sanchialobarbio2025"
click at [770, 311] on input "moleche@yahoo.com" at bounding box center [891, 321] width 623 height 20
click at [675, 364] on input "sanchialobarbio2025" at bounding box center [891, 370] width 623 height 20
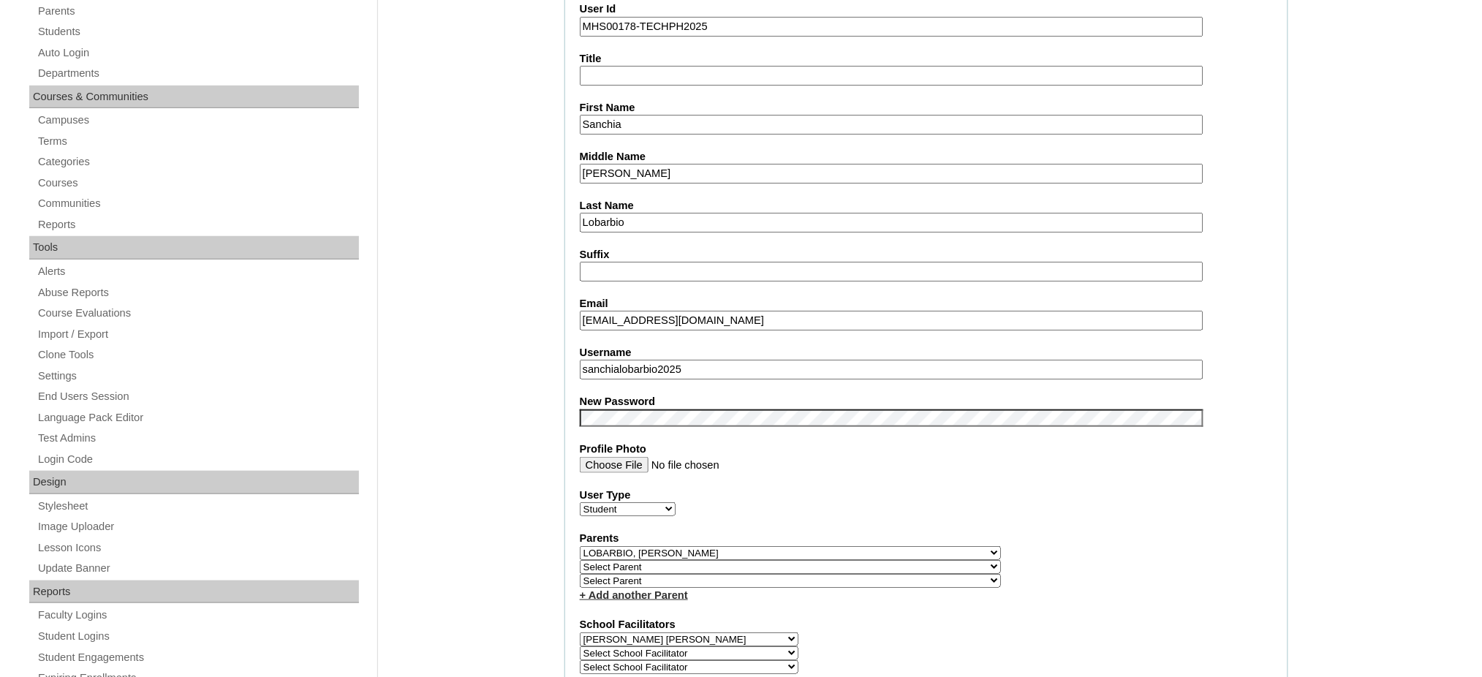
click at [675, 364] on input "sanchialobarbio2025" at bounding box center [891, 370] width 623 height 20
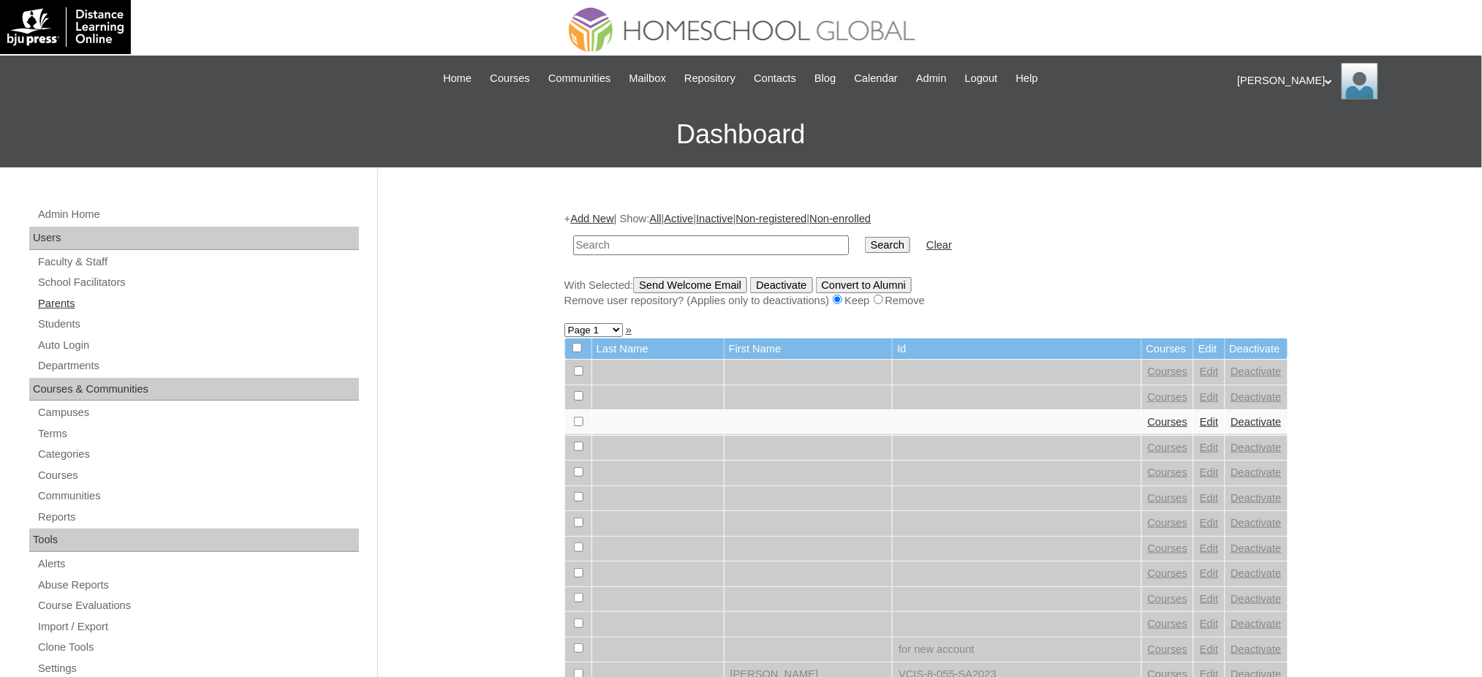
click at [65, 304] on link "Parents" at bounding box center [198, 304] width 322 height 18
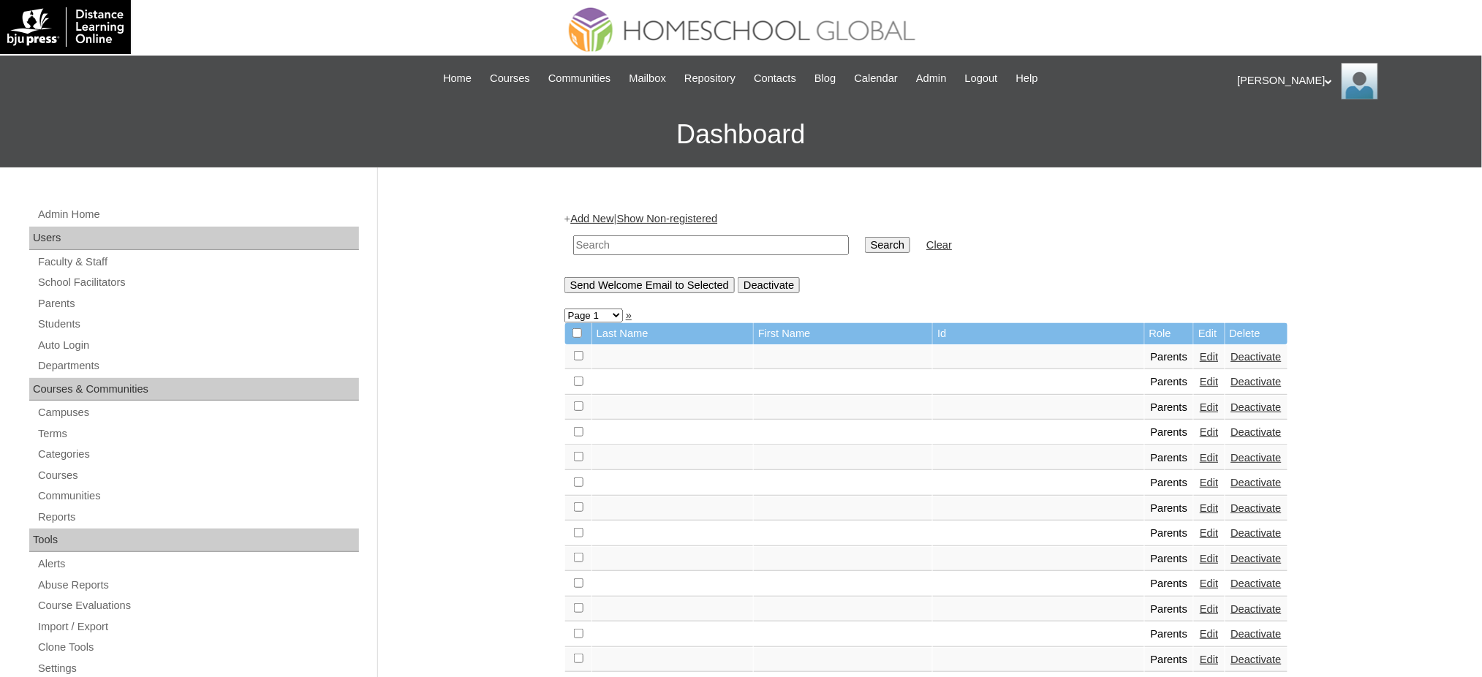
click at [716, 246] on input "text" at bounding box center [711, 245] width 276 height 20
paste input "[EMAIL_ADDRESS][DOMAIN_NAME]"
type input "[EMAIL_ADDRESS][DOMAIN_NAME]"
click at [865, 240] on input "Search" at bounding box center [887, 245] width 45 height 16
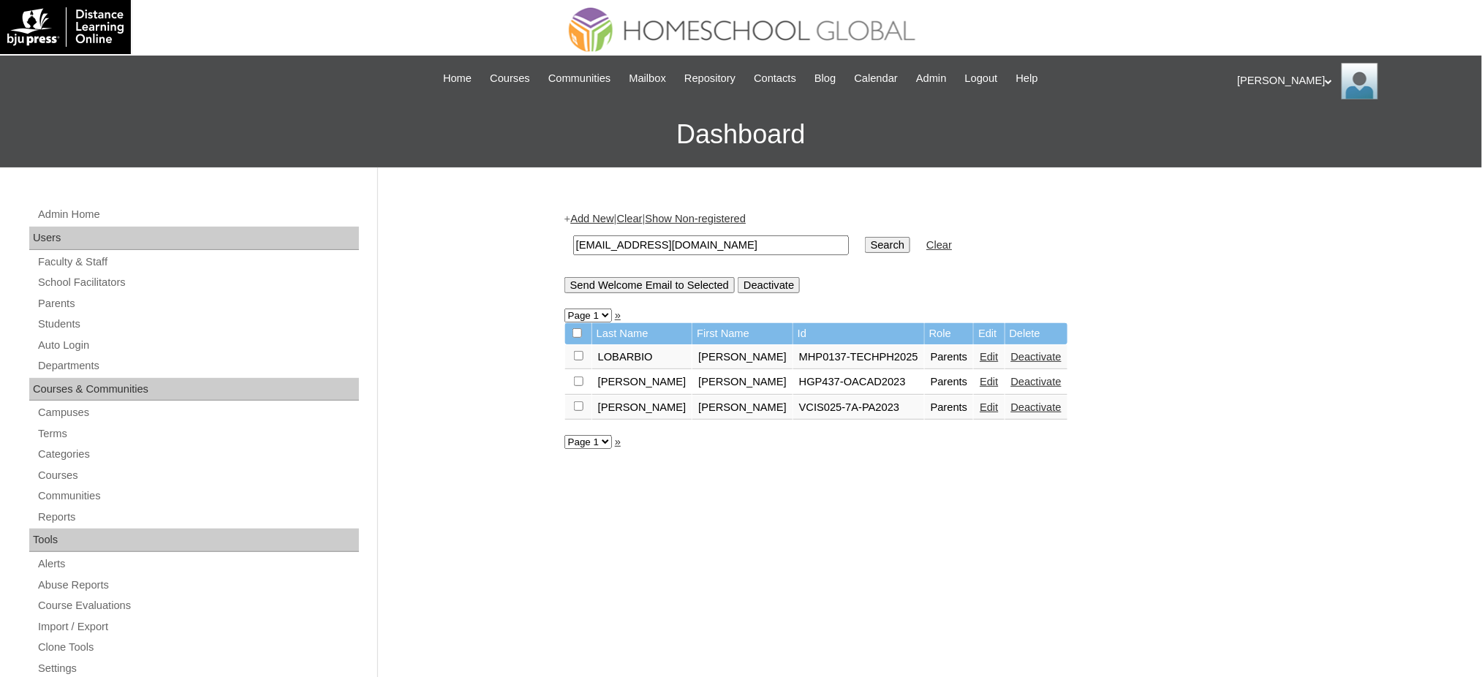
click at [979, 352] on link "Edit" at bounding box center [988, 357] width 18 height 12
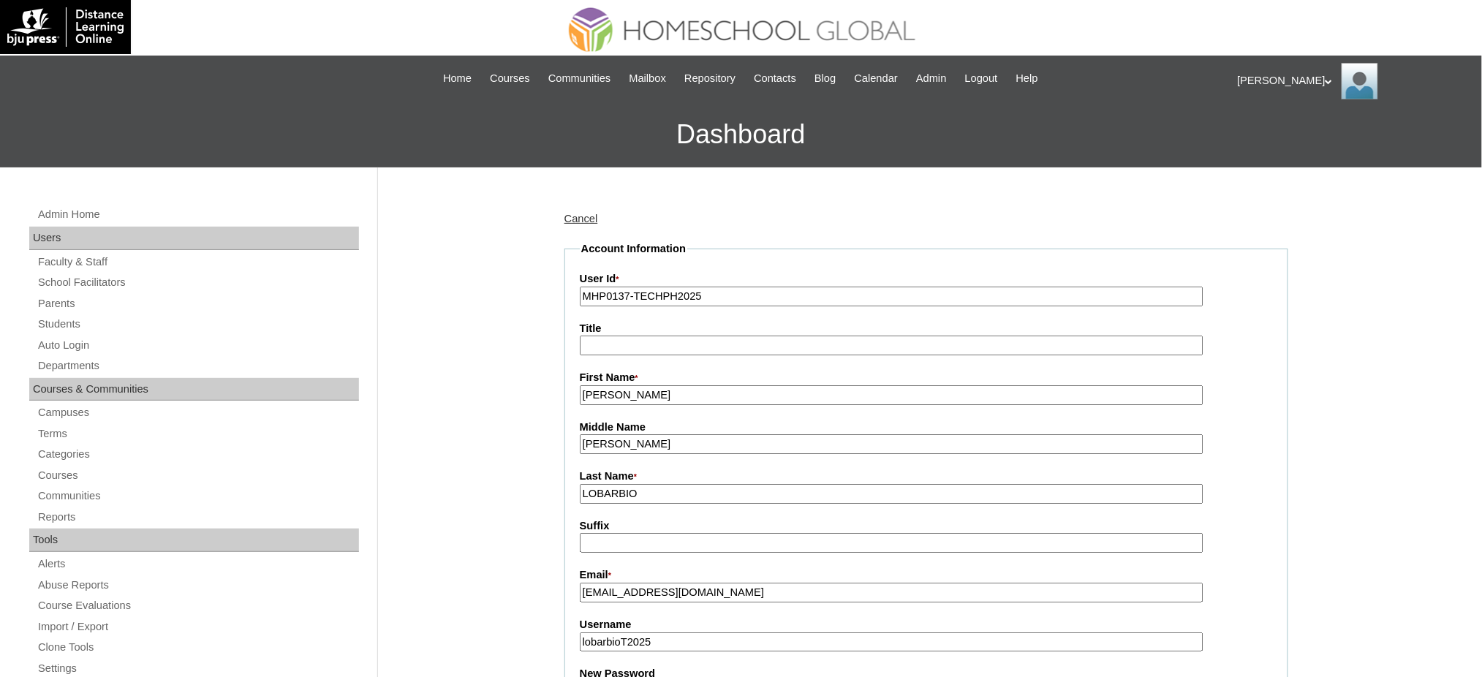
click at [667, 399] on input "[PERSON_NAME]" at bounding box center [891, 395] width 623 height 20
paste input "text"
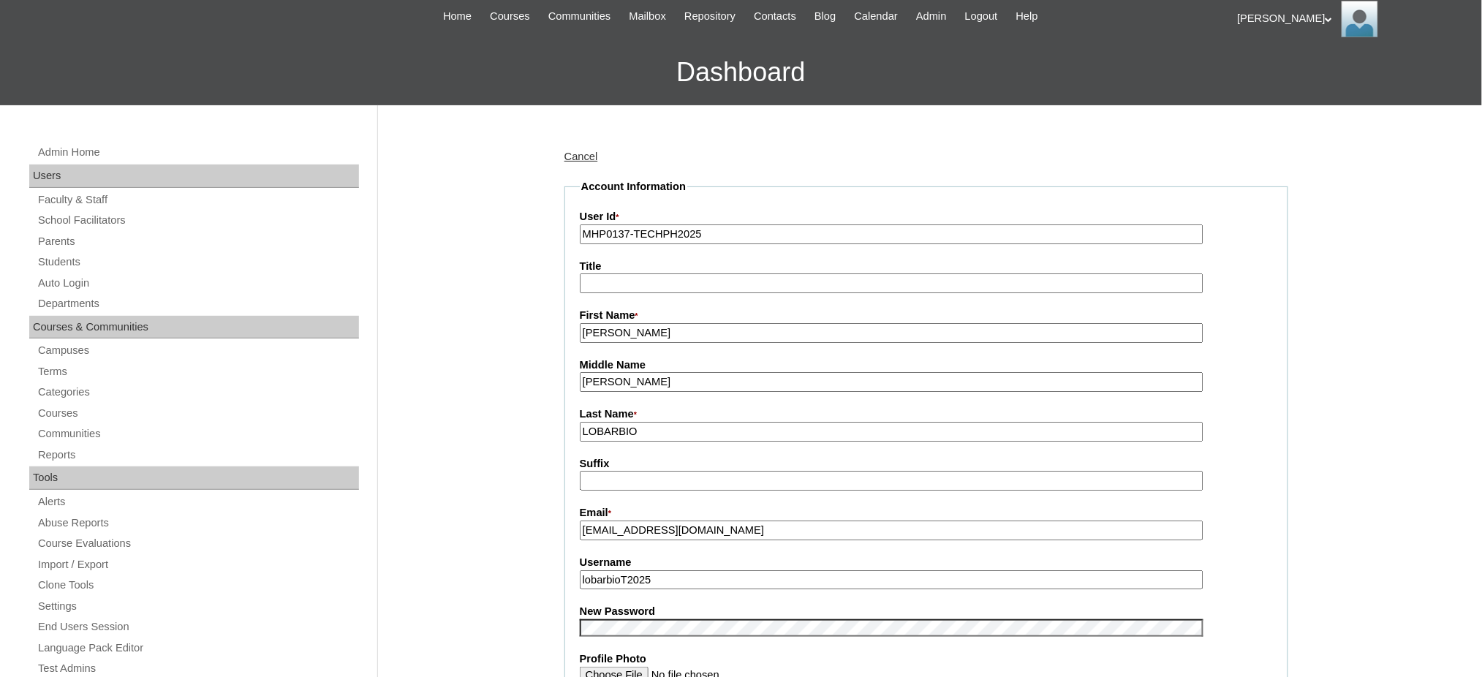
scroll to position [97, 0]
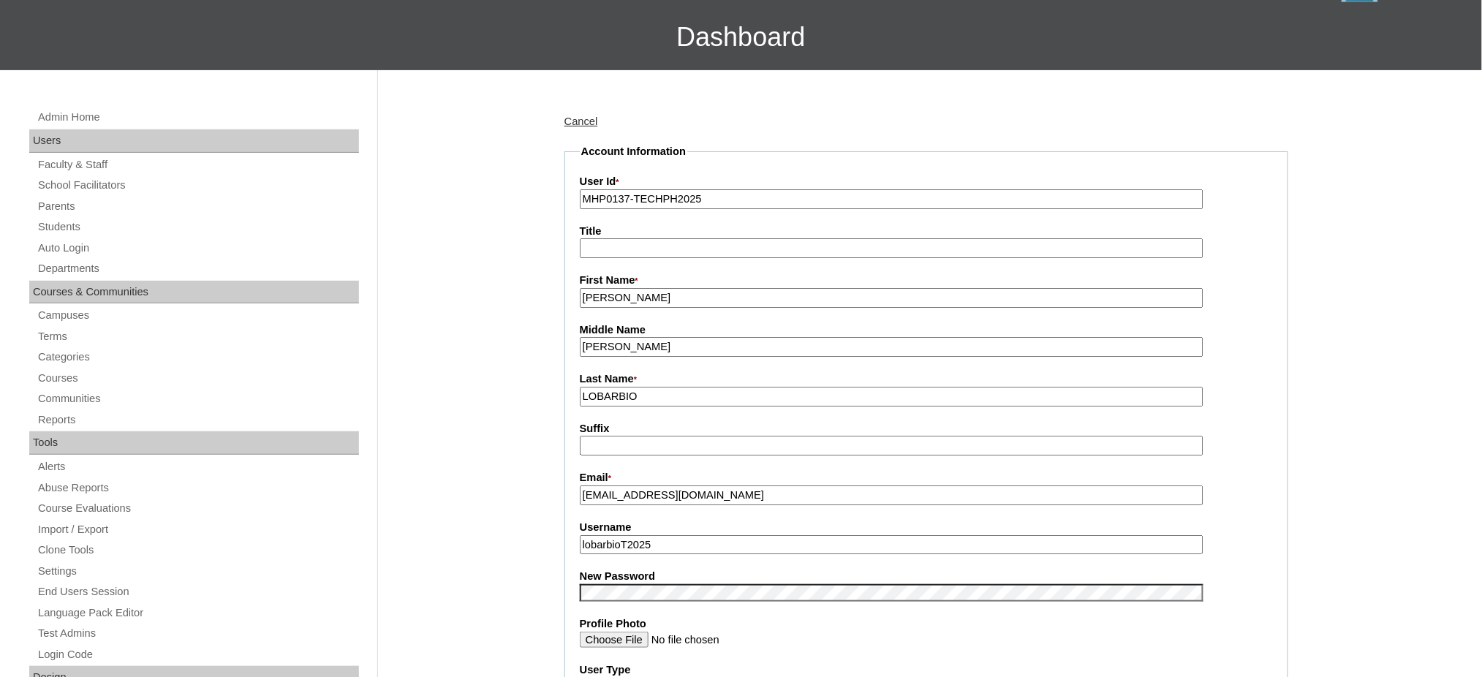
type input "[PERSON_NAME]"
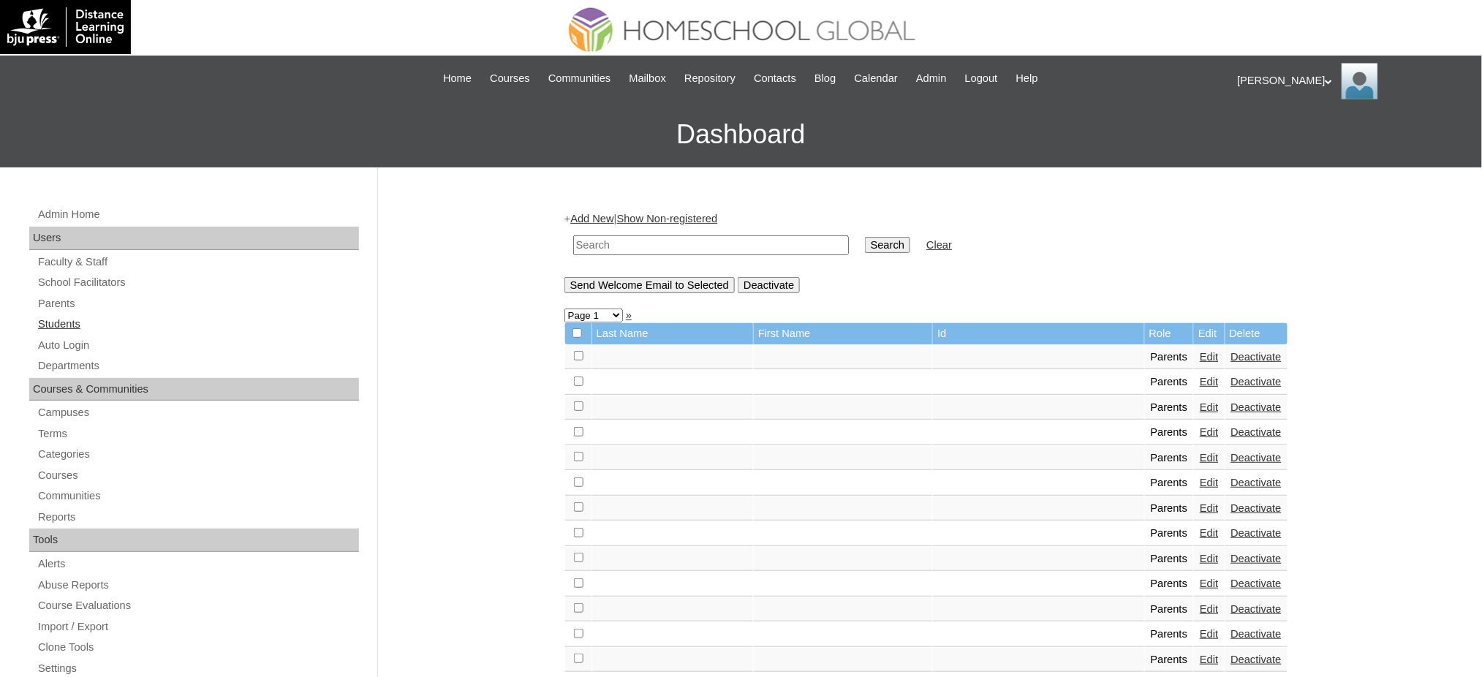
click at [53, 327] on link "Students" at bounding box center [198, 324] width 322 height 18
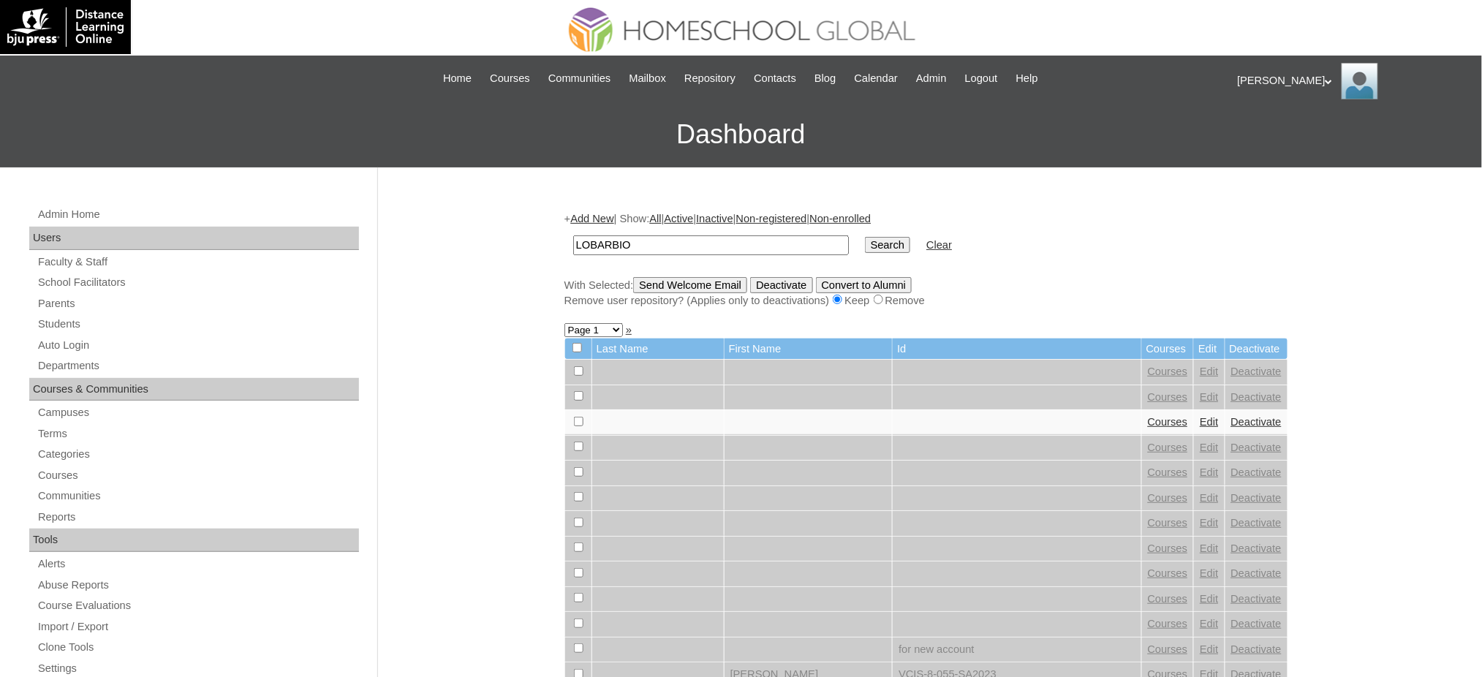
type input "LOBARBIO"
click at [865, 242] on input "Search" at bounding box center [887, 245] width 45 height 16
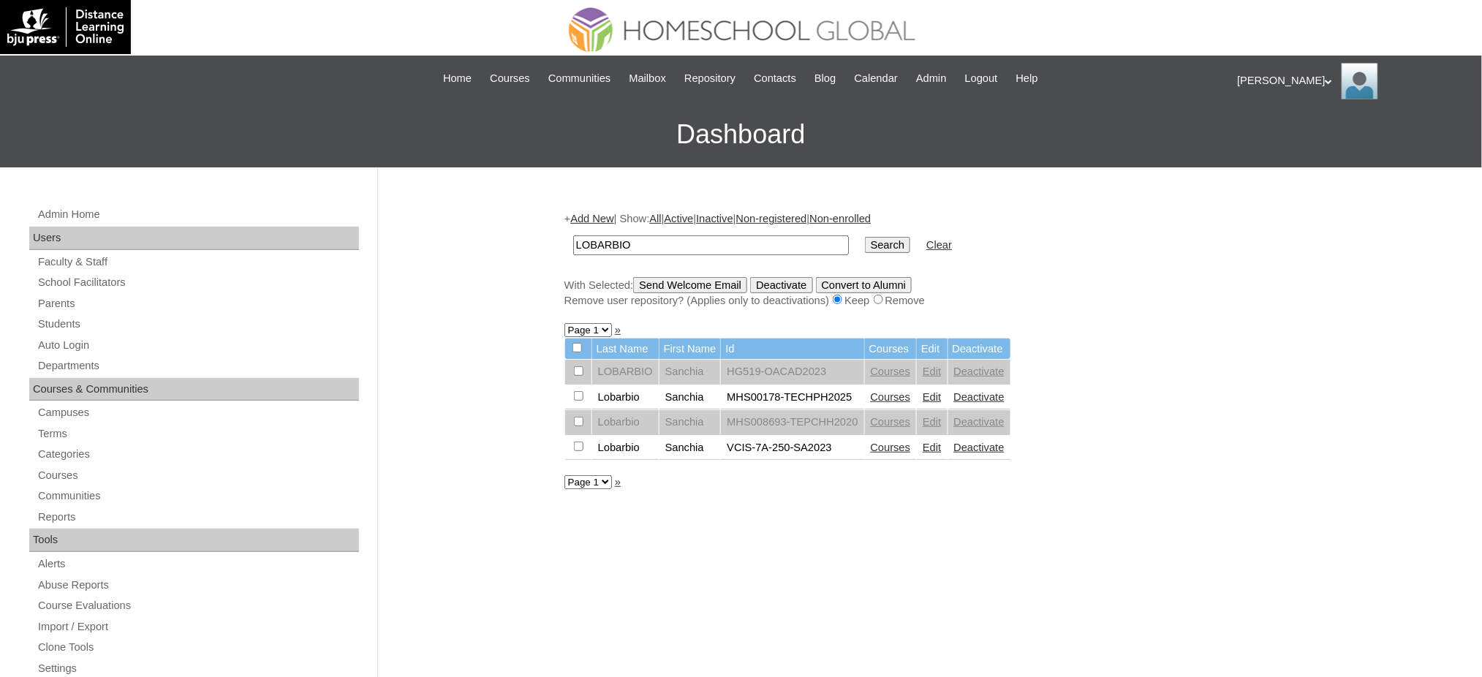
click at [884, 392] on link "Courses" at bounding box center [891, 397] width 40 height 12
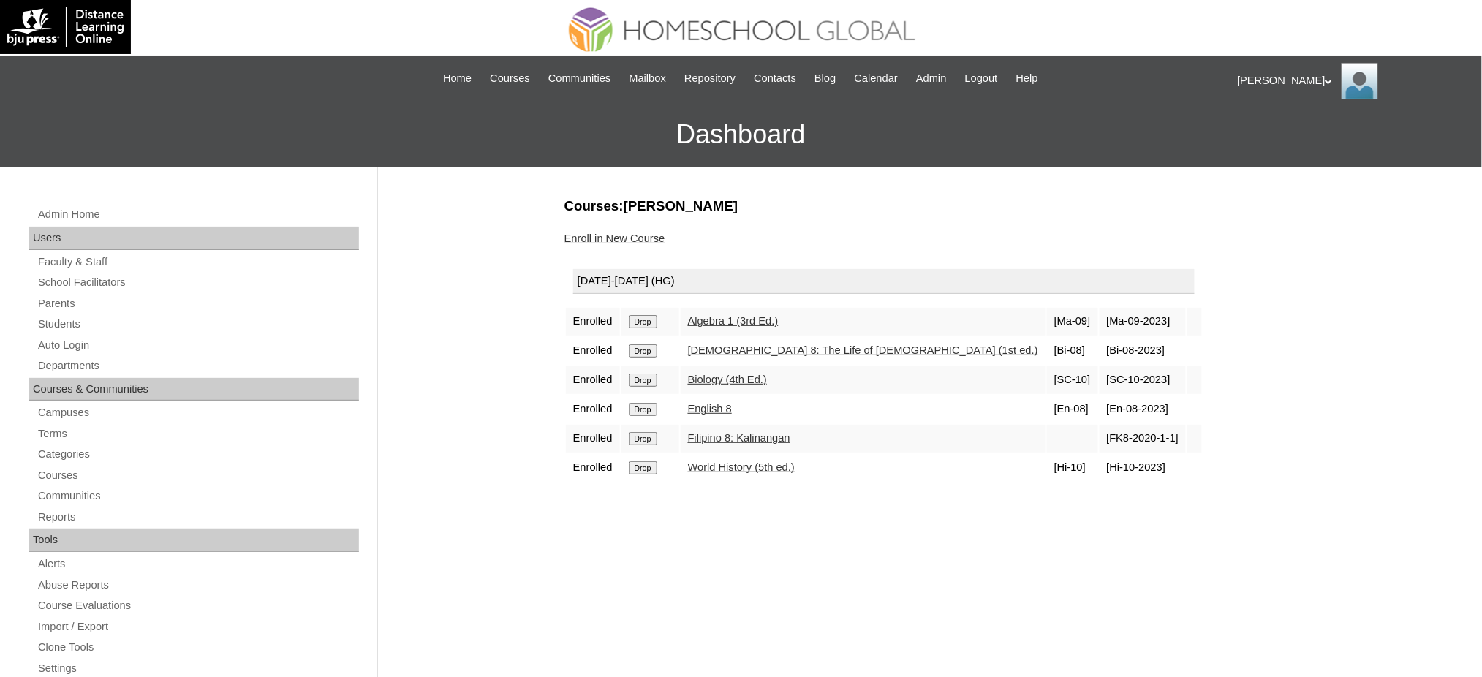
click at [646, 320] on input "Drop" at bounding box center [643, 321] width 29 height 13
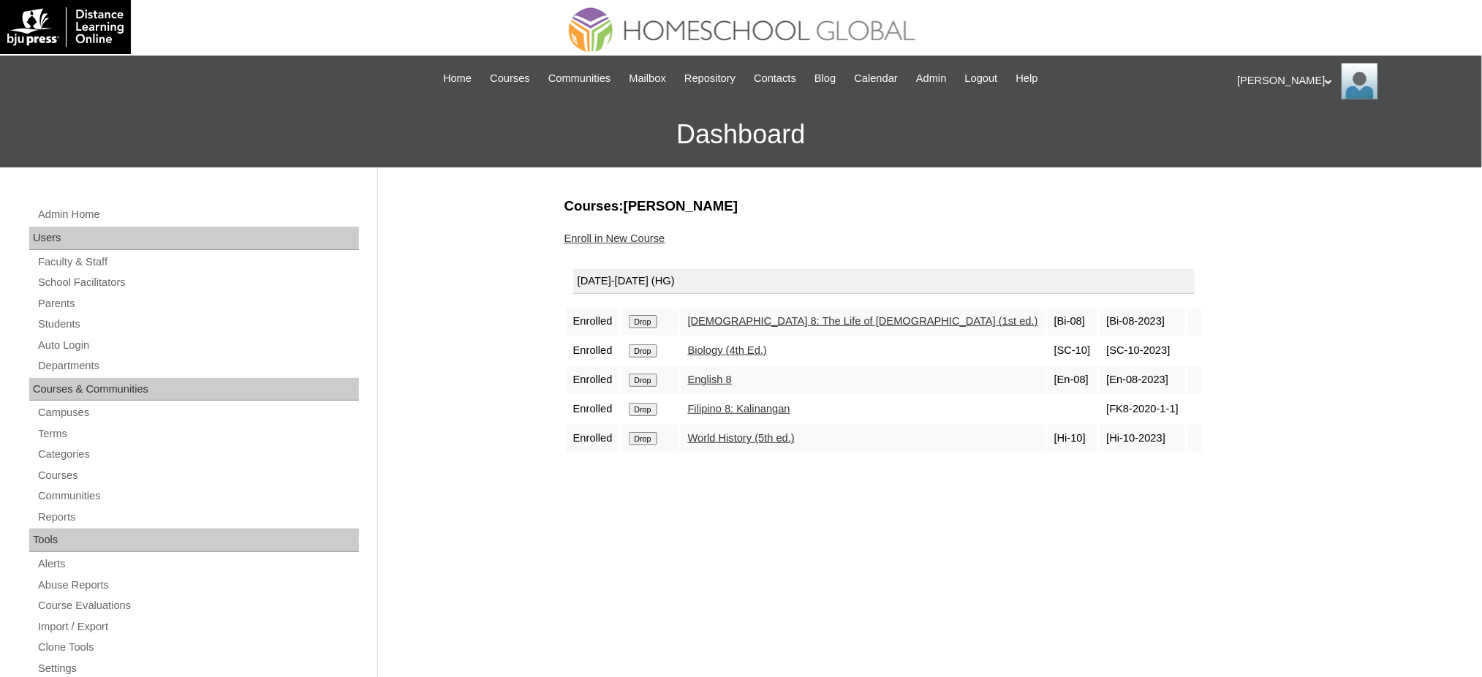
click at [645, 319] on input "Drop" at bounding box center [643, 321] width 29 height 13
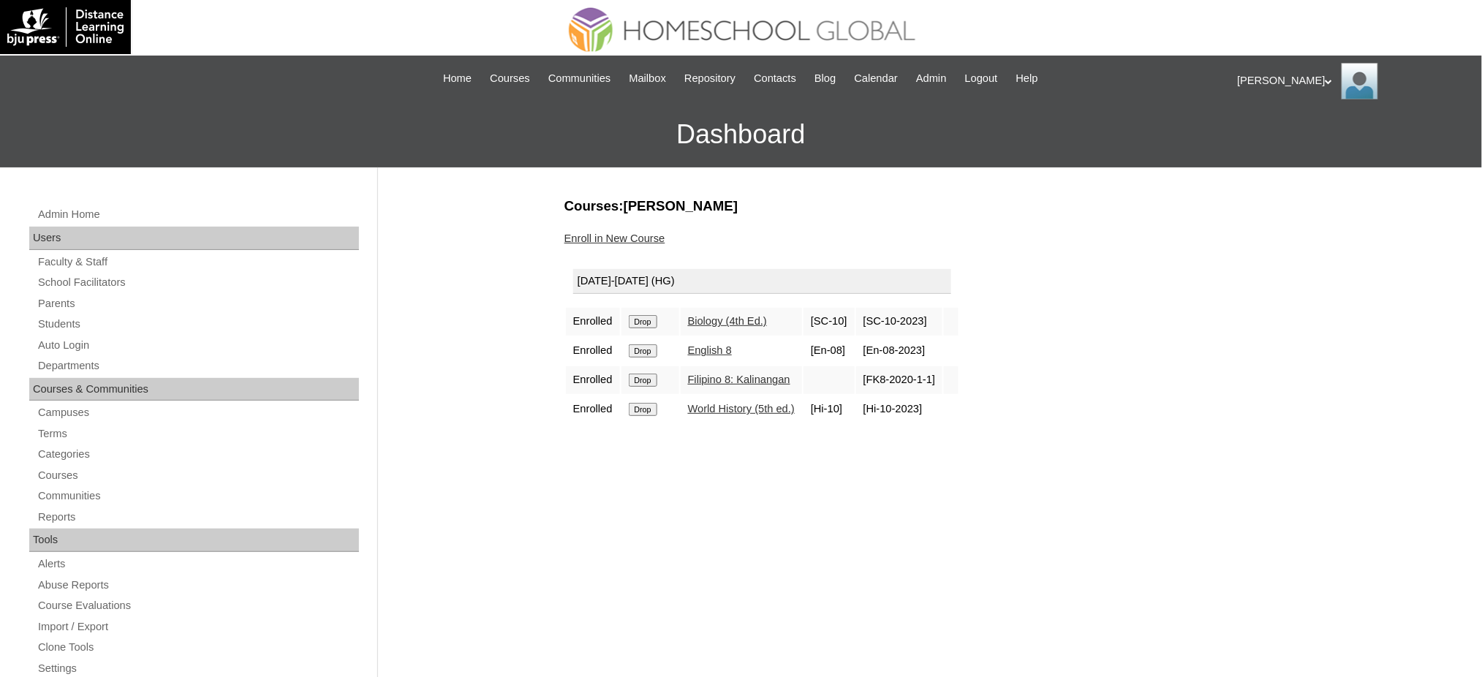
click at [649, 315] on input "Drop" at bounding box center [643, 321] width 29 height 13
click at [648, 315] on input "Drop" at bounding box center [643, 321] width 29 height 13
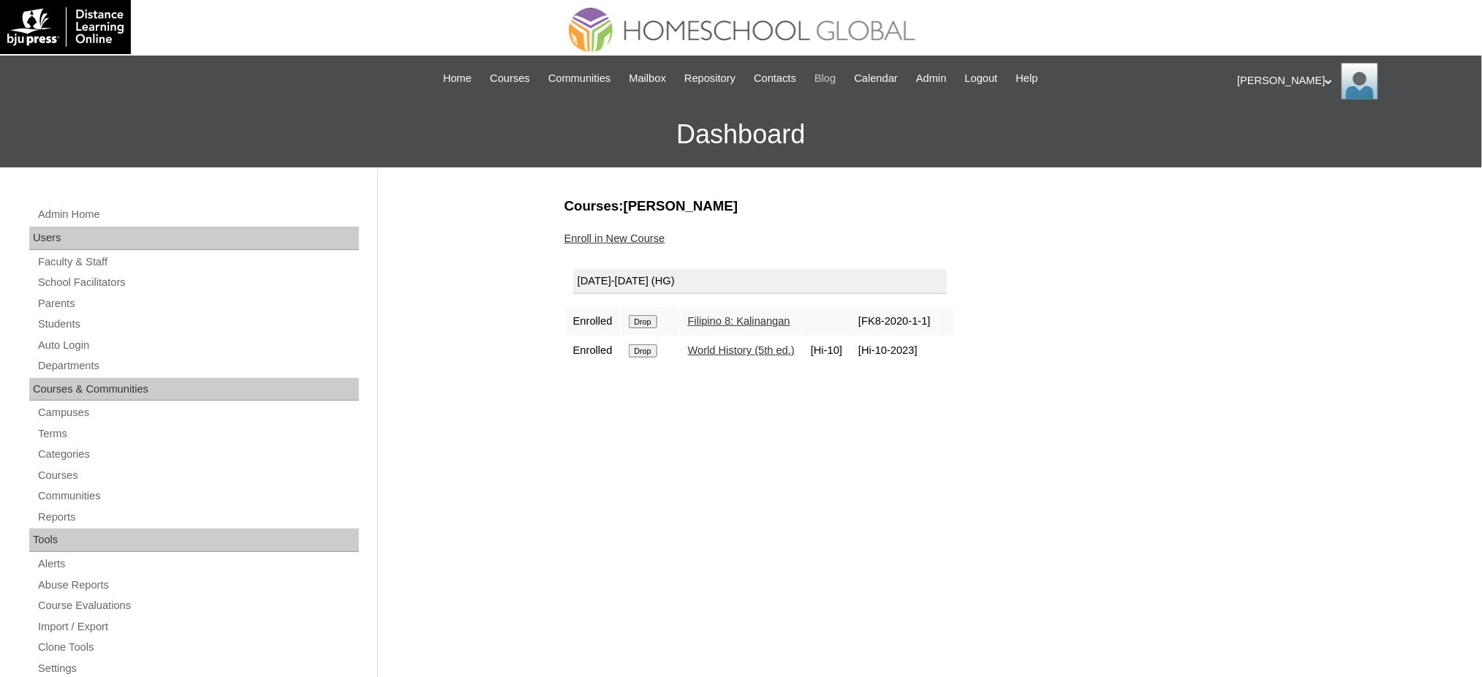
click at [643, 316] on input "Drop" at bounding box center [643, 321] width 29 height 13
click at [652, 319] on input "Drop" at bounding box center [643, 321] width 29 height 13
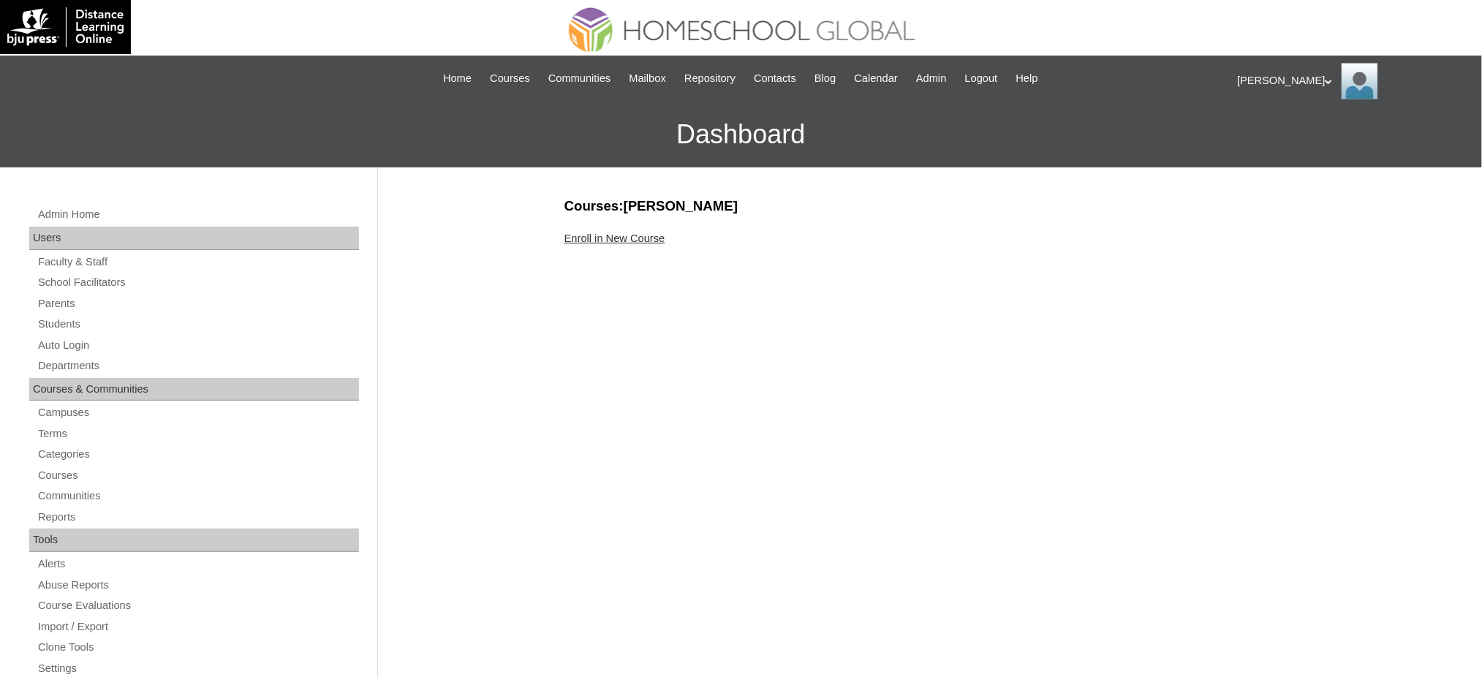
click at [659, 239] on link "Enroll in New Course" at bounding box center [614, 238] width 101 height 12
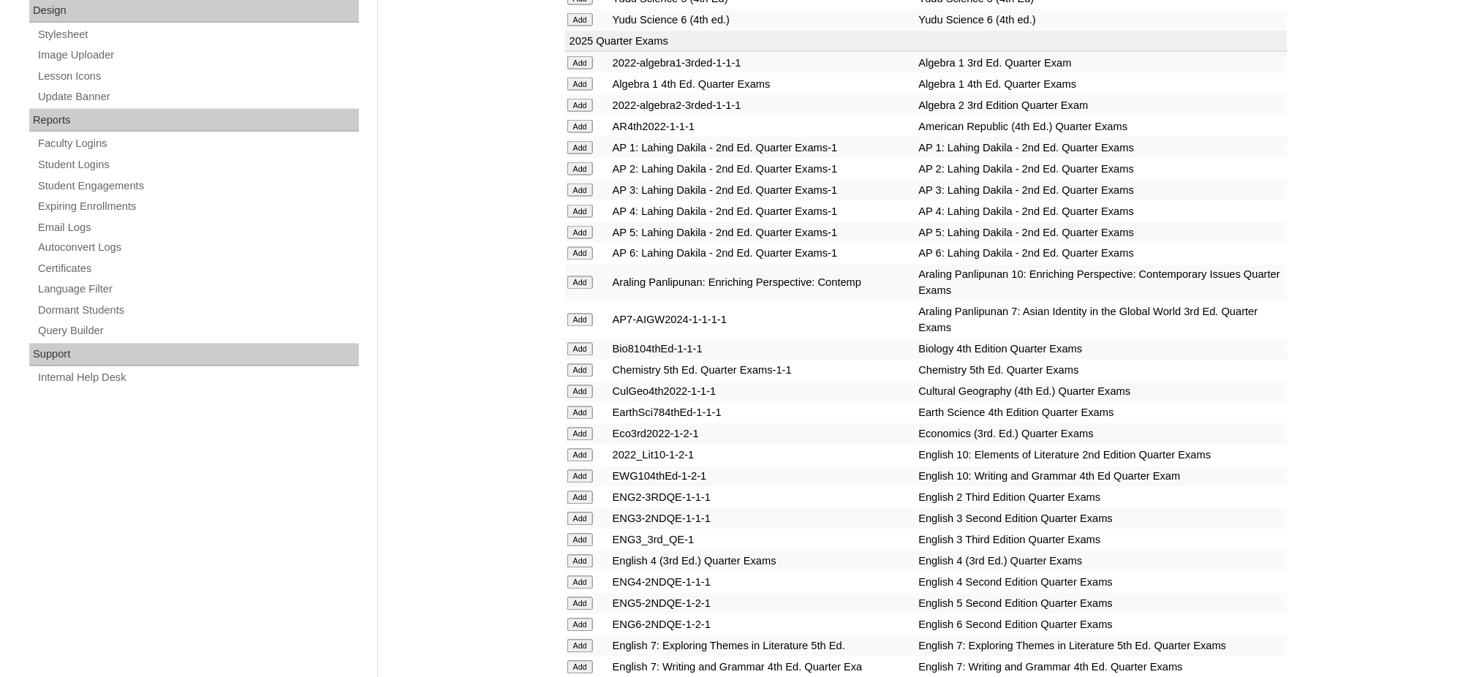
scroll to position [779, 0]
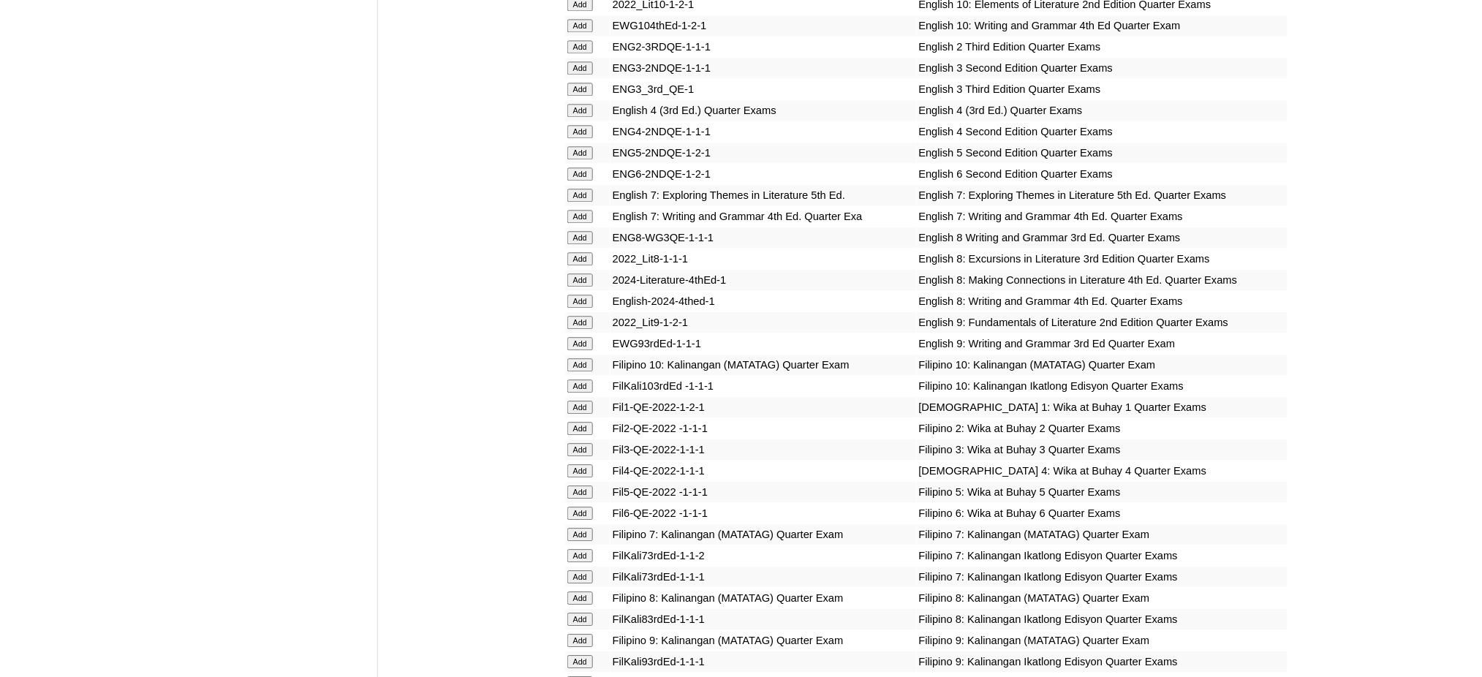
scroll to position [1267, 0]
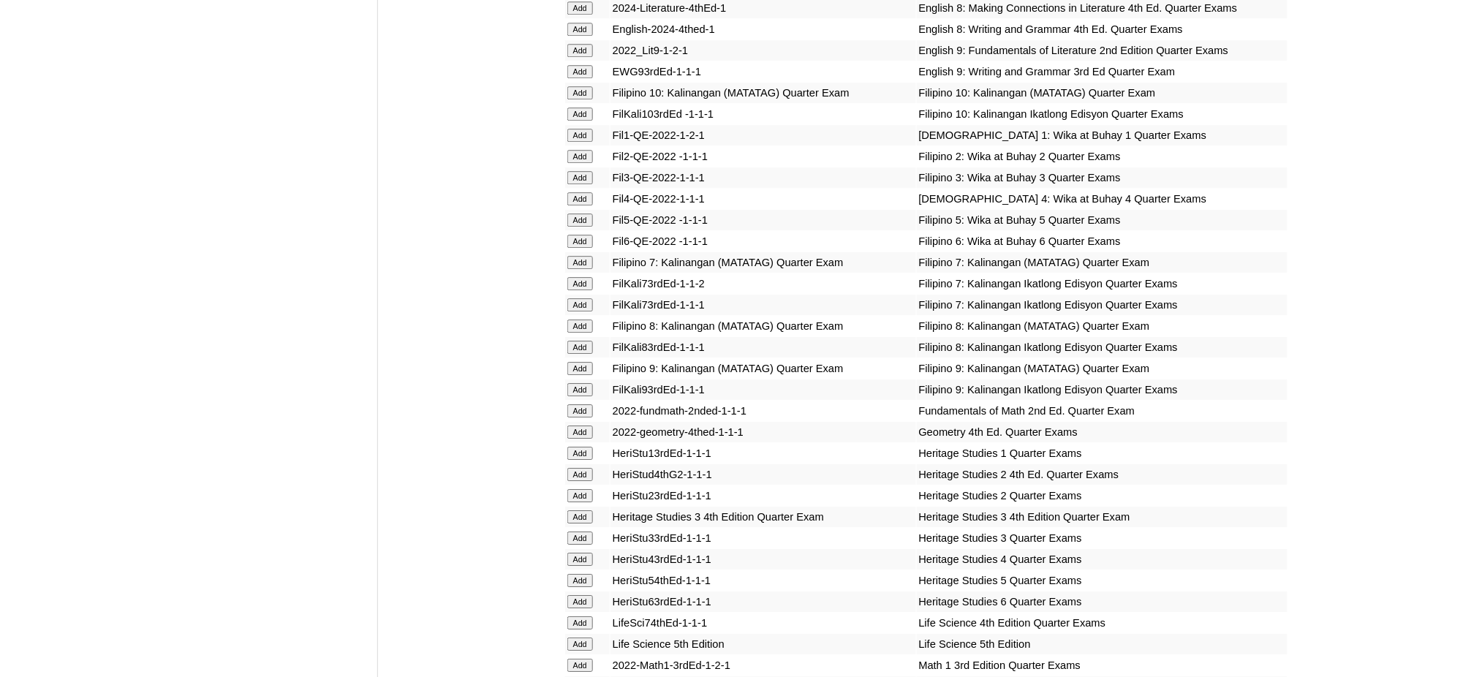
scroll to position [1754, 0]
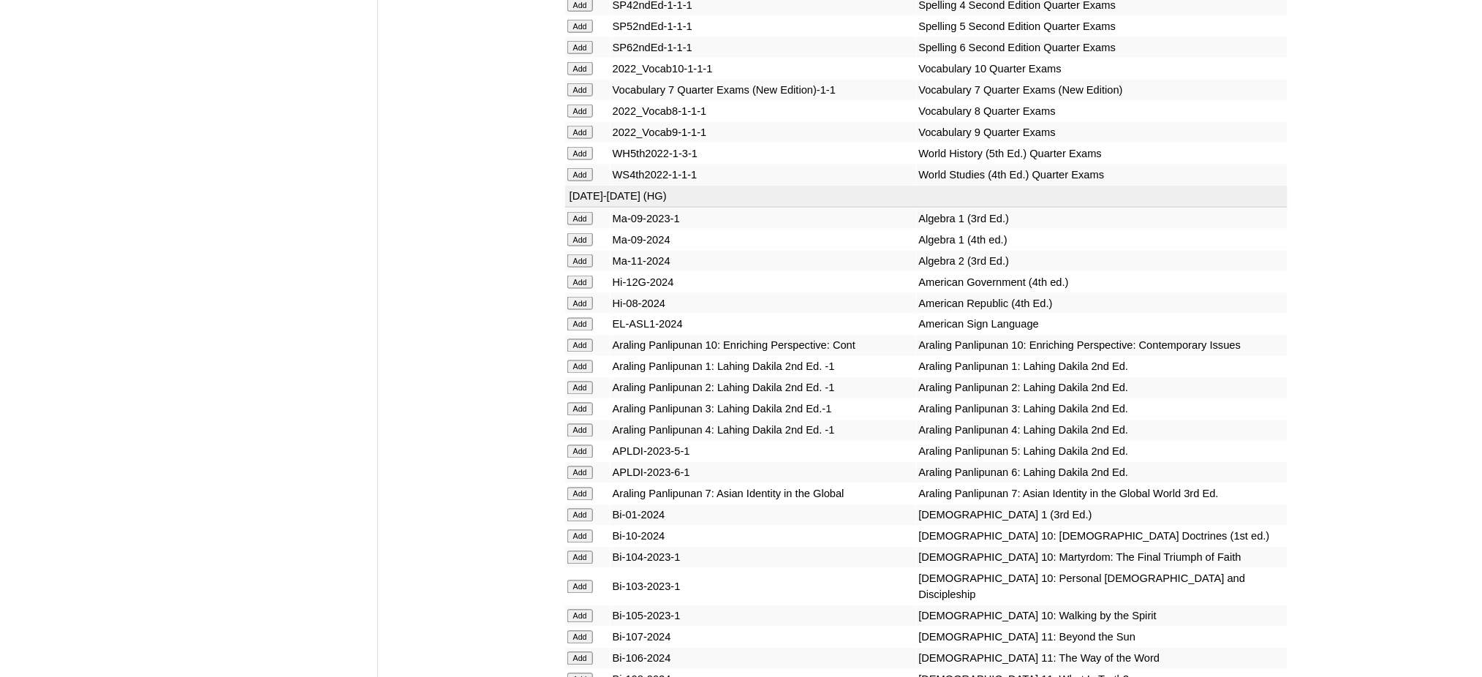
scroll to position [2729, 0]
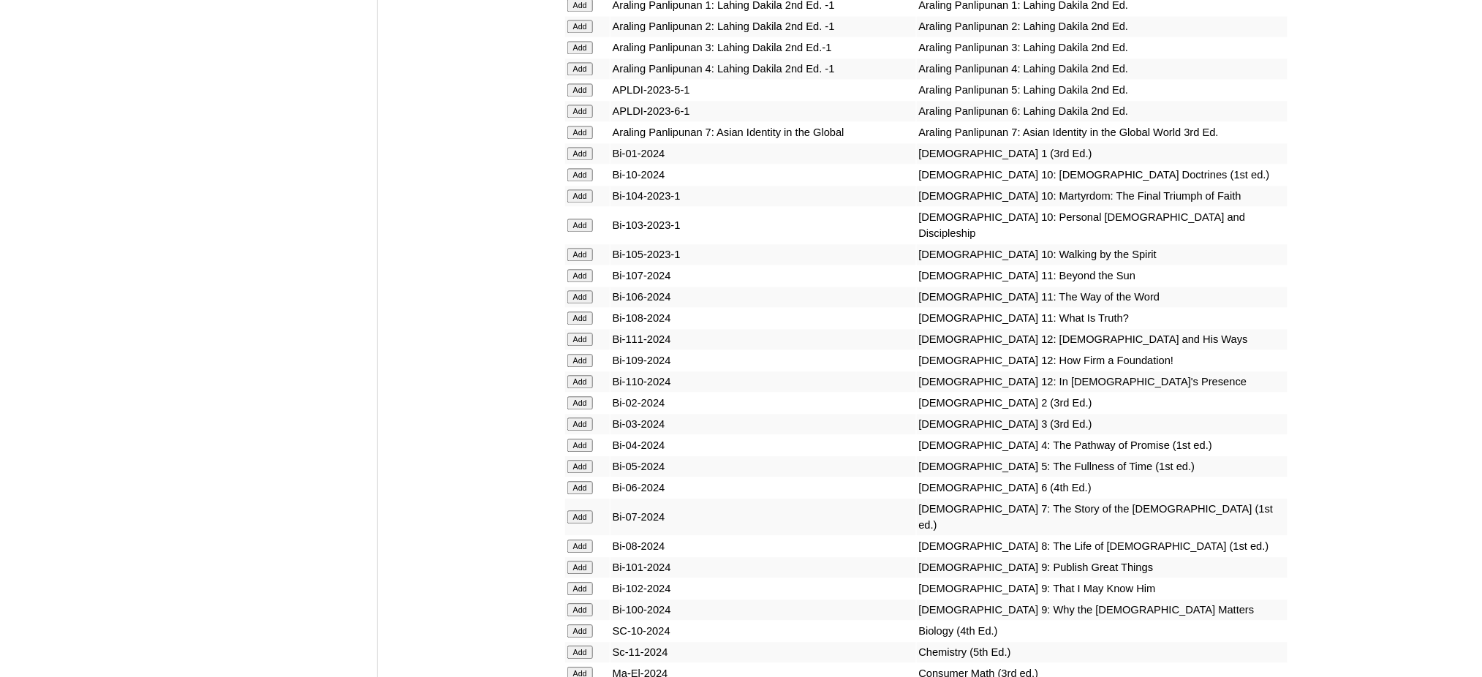
scroll to position [3118, 0]
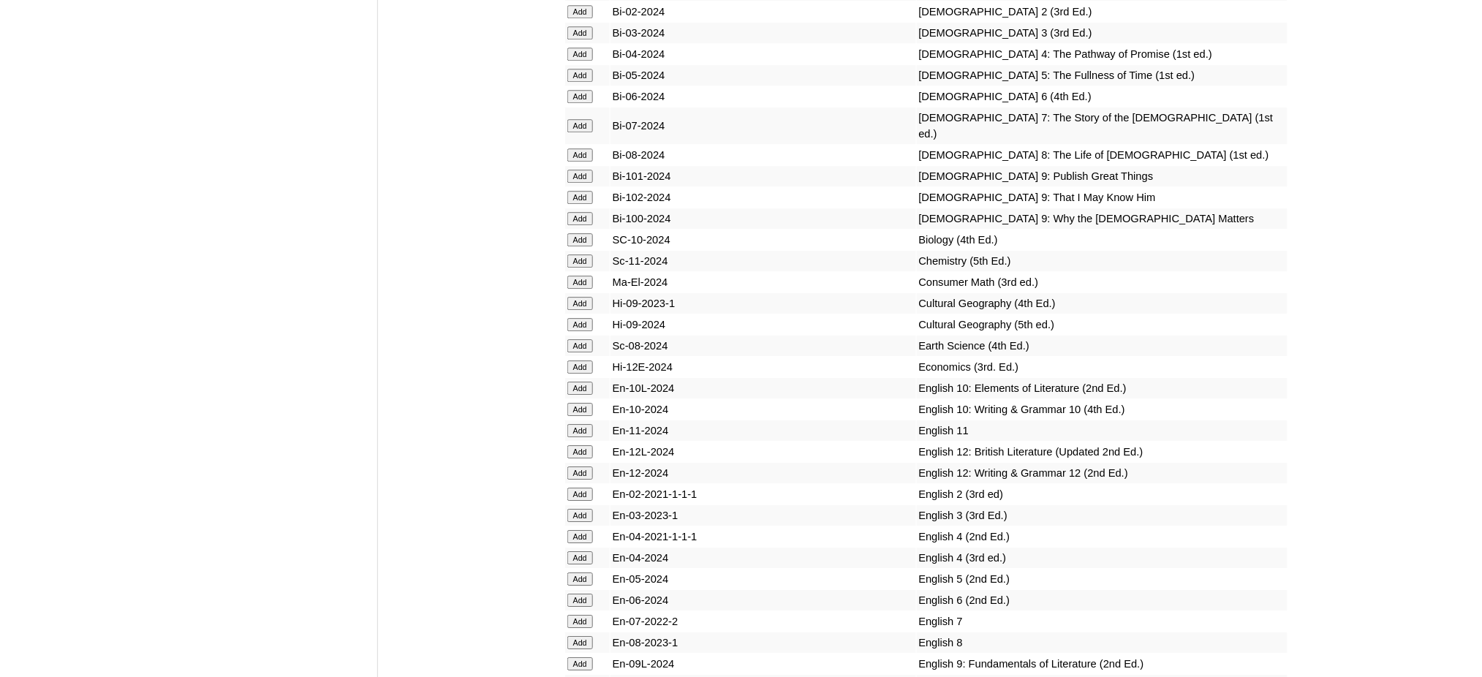
scroll to position [3508, 0]
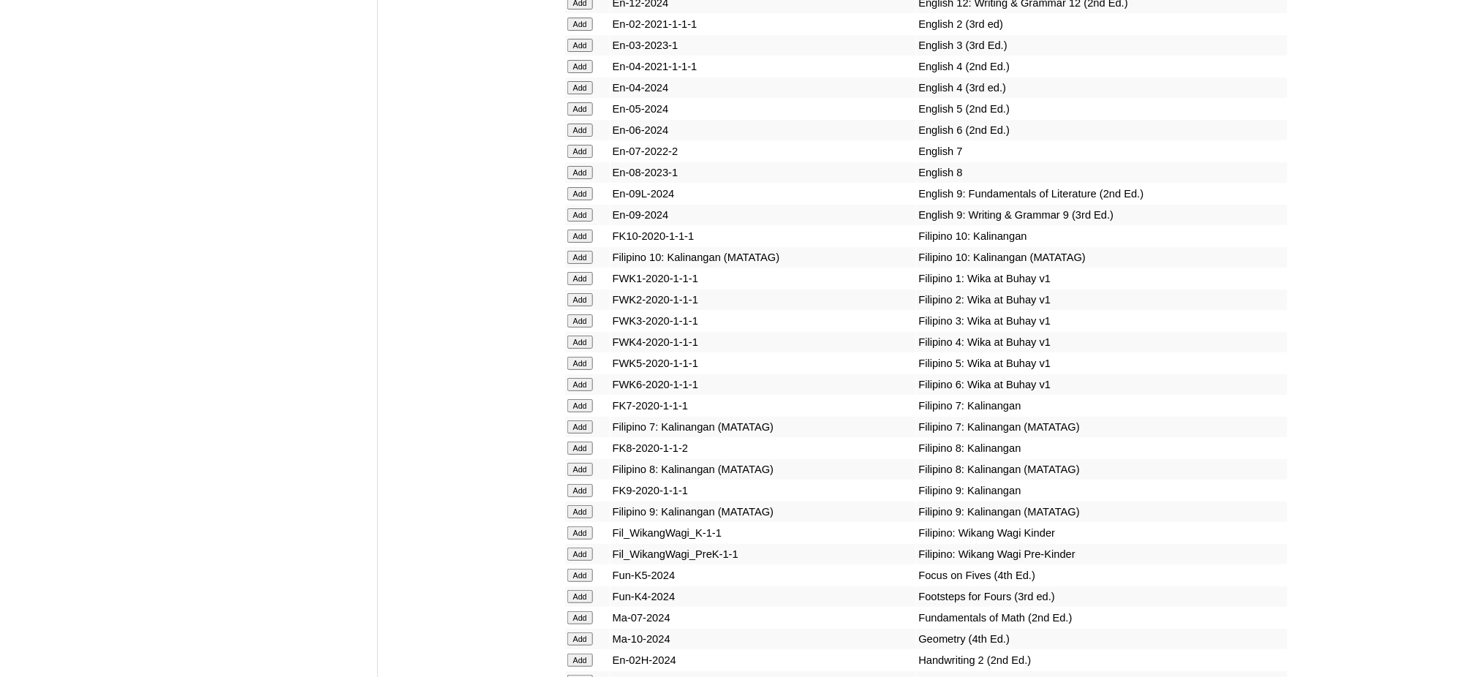
scroll to position [3995, 0]
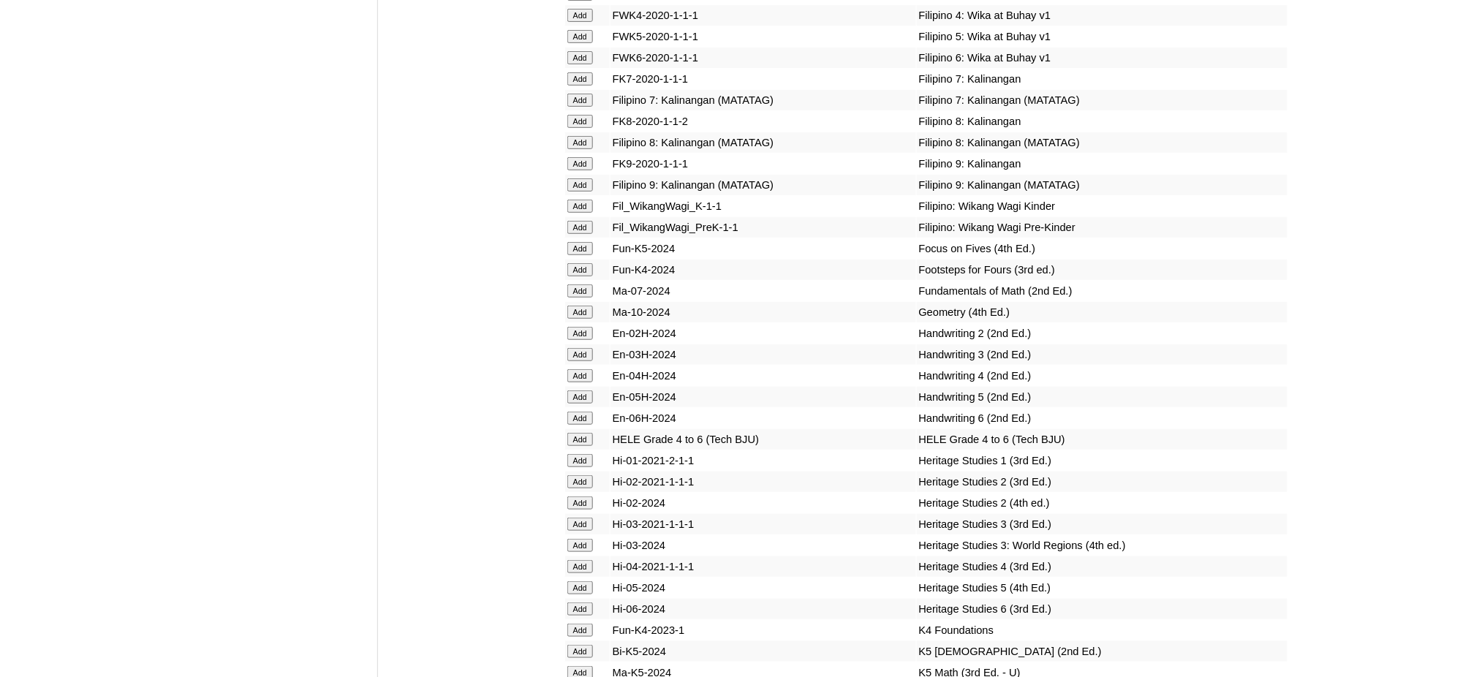
scroll to position [4288, 0]
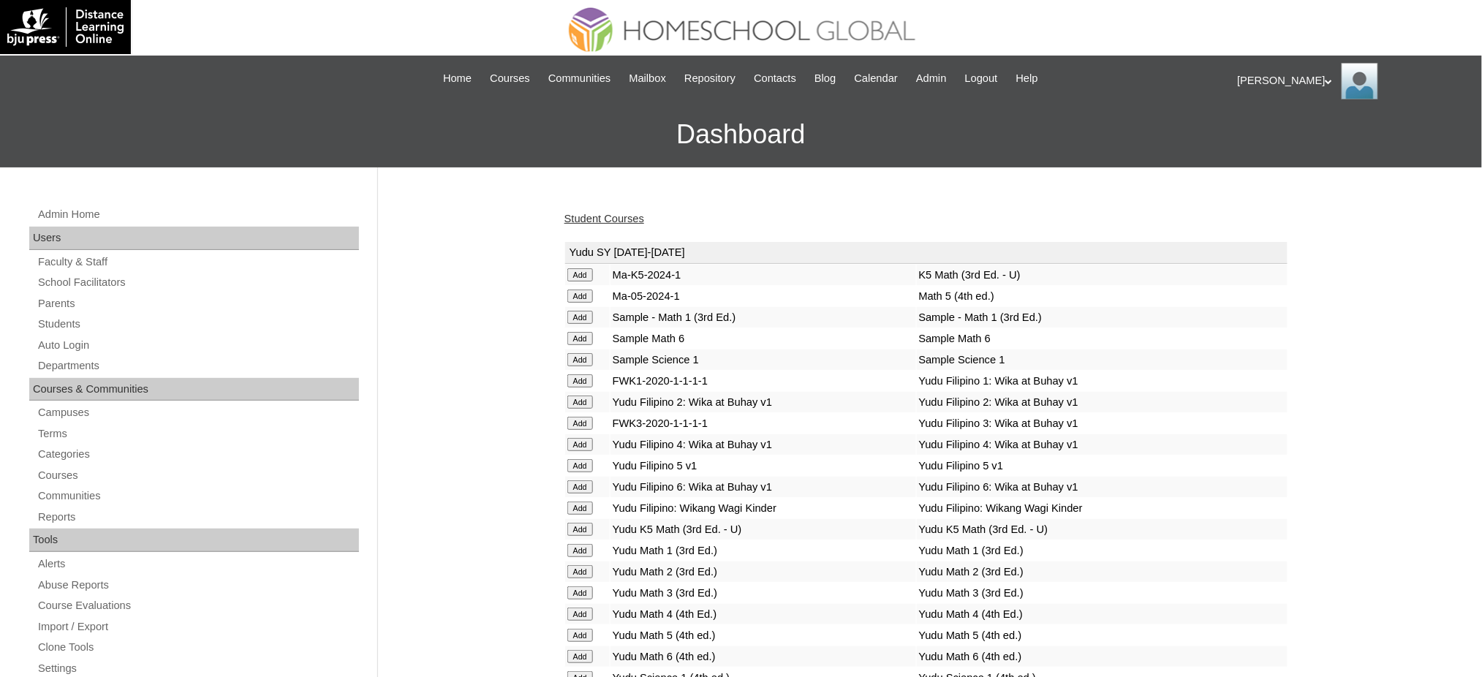
click at [635, 219] on link "Student Courses" at bounding box center [604, 219] width 80 height 12
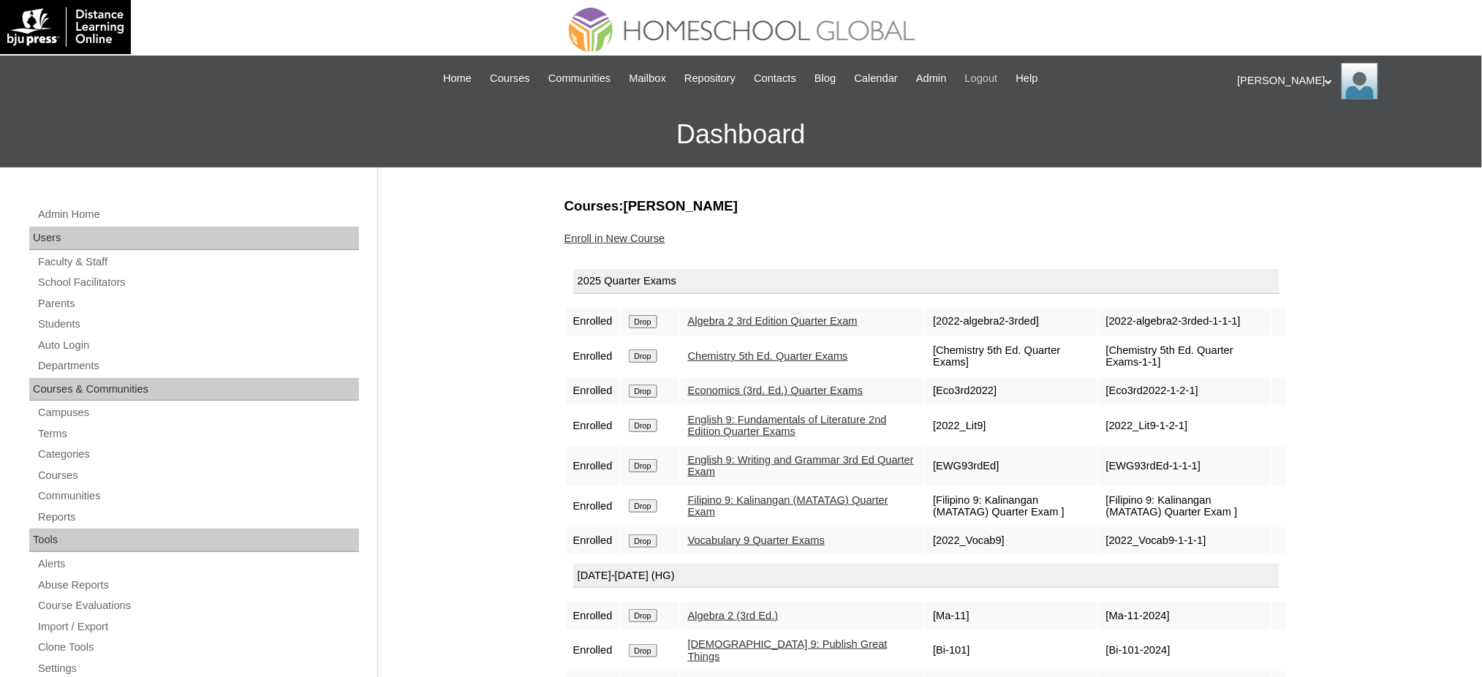
click at [996, 80] on span "Logout" at bounding box center [981, 78] width 33 height 17
